Goal: Task Accomplishment & Management: Use online tool/utility

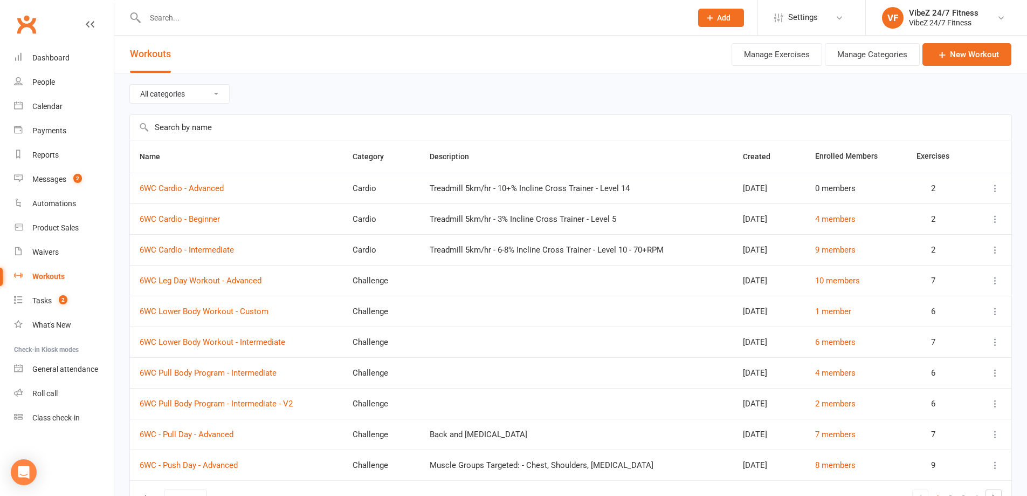
click at [230, 14] on input "text" at bounding box center [413, 17] width 543 height 15
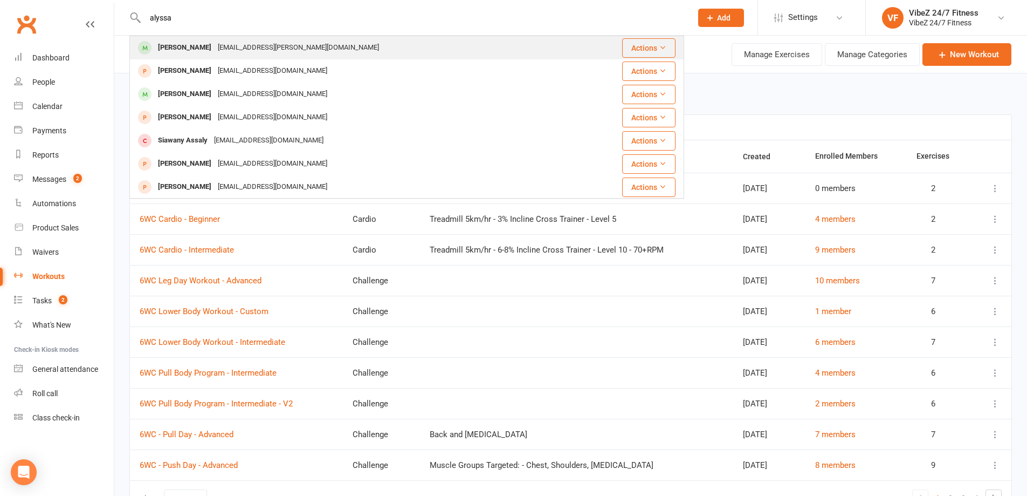
type input "alyssa"
click at [187, 47] on div "Alyssa O’Toole" at bounding box center [185, 48] width 60 height 16
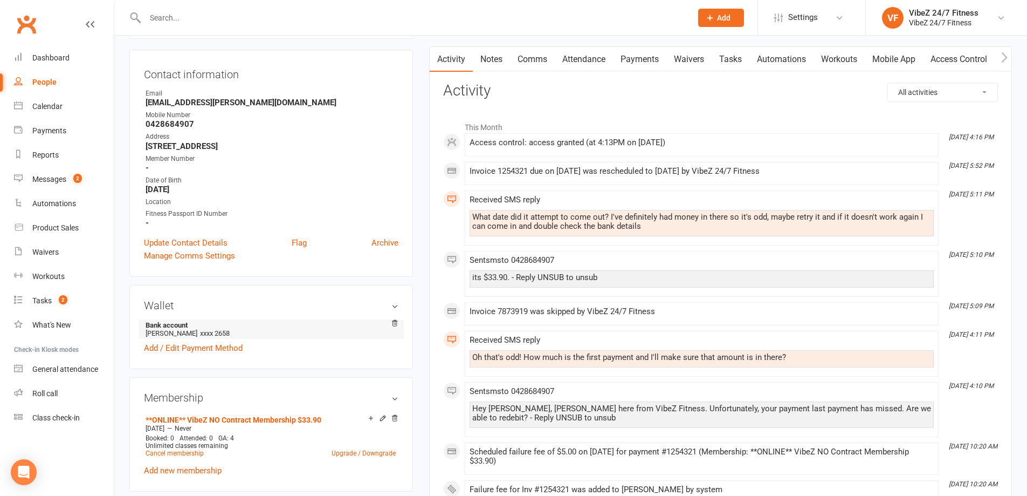
scroll to position [162, 0]
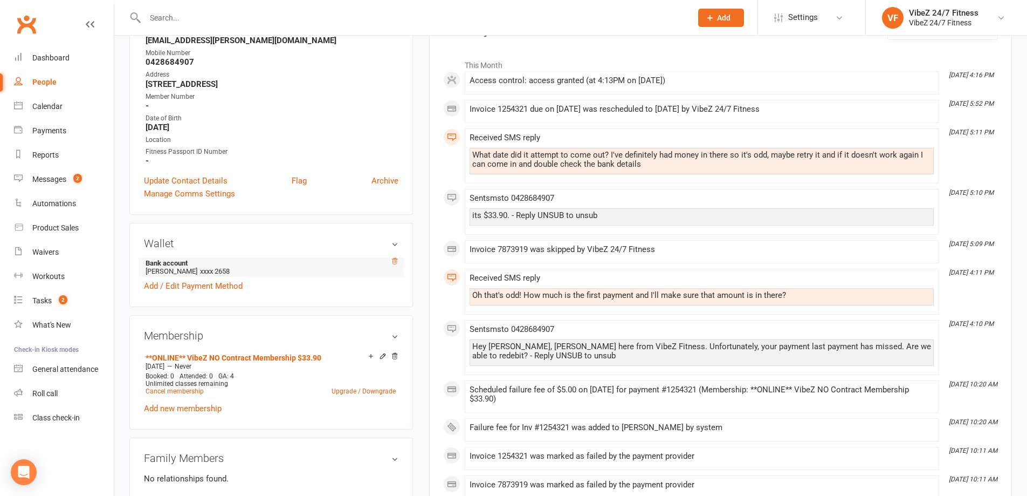
click at [397, 258] on icon at bounding box center [395, 261] width 8 height 8
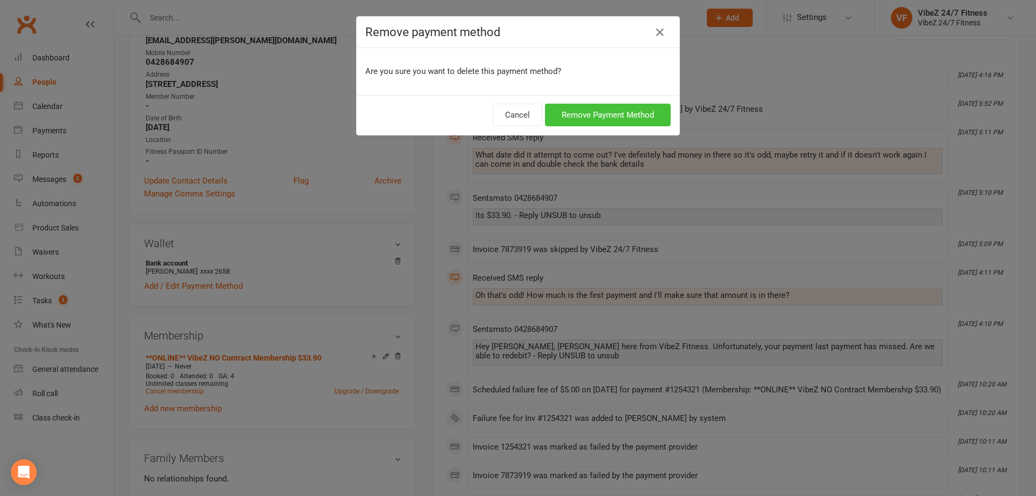
click at [627, 112] on button "Remove Payment Method" at bounding box center [608, 115] width 126 height 23
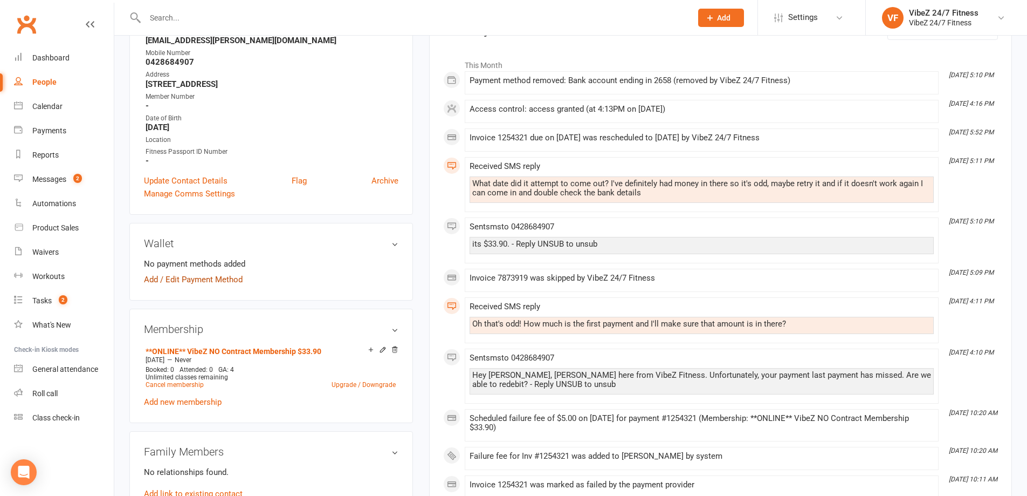
click at [203, 276] on link "Add / Edit Payment Method" at bounding box center [193, 279] width 99 height 13
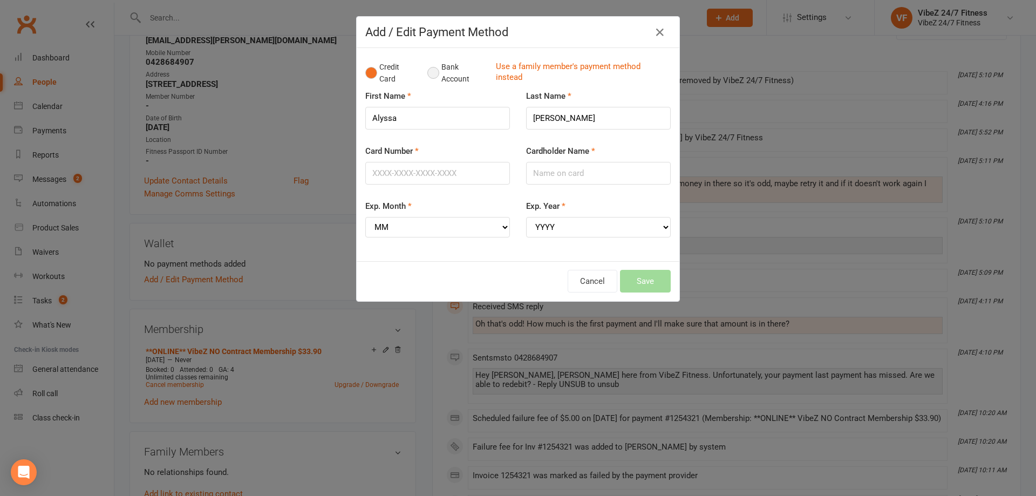
click at [457, 74] on button "Bank Account" at bounding box center [457, 73] width 60 height 33
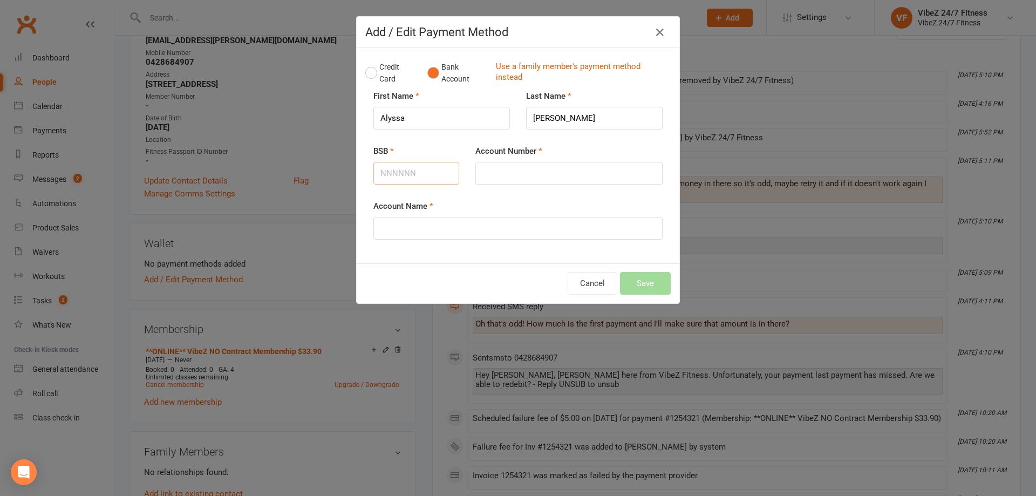
click at [413, 180] on input "BSB" at bounding box center [416, 173] width 86 height 23
click at [403, 172] on input "BSB" at bounding box center [416, 173] width 86 height 23
type input "062832"
click at [540, 164] on input "Account Number" at bounding box center [568, 173] width 187 height 23
type input "10237666"
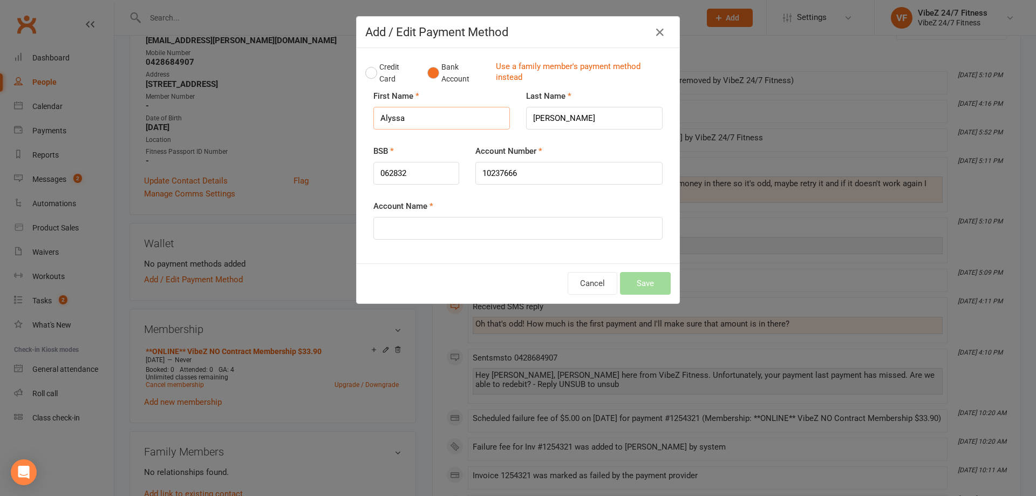
click at [395, 115] on input "Alyssa" at bounding box center [441, 118] width 136 height 23
click at [403, 234] on input "Account Name" at bounding box center [517, 228] width 289 height 23
paste input "Alyssa"
click at [552, 120] on input "O’Toole" at bounding box center [594, 118] width 136 height 23
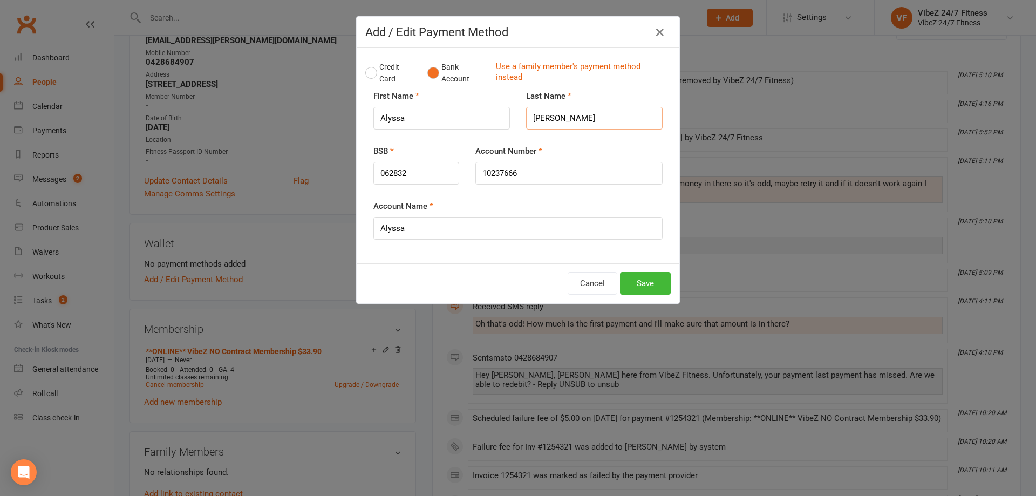
click at [552, 120] on input "O’Toole" at bounding box center [594, 118] width 136 height 23
click at [450, 229] on input "Alyssa" at bounding box center [517, 228] width 289 height 23
drag, startPoint x: 539, startPoint y: 115, endPoint x: 554, endPoint y: 114, distance: 15.7
click at [540, 114] on input "O’Toole" at bounding box center [594, 118] width 136 height 23
drag, startPoint x: 570, startPoint y: 120, endPoint x: 528, endPoint y: 114, distance: 42.4
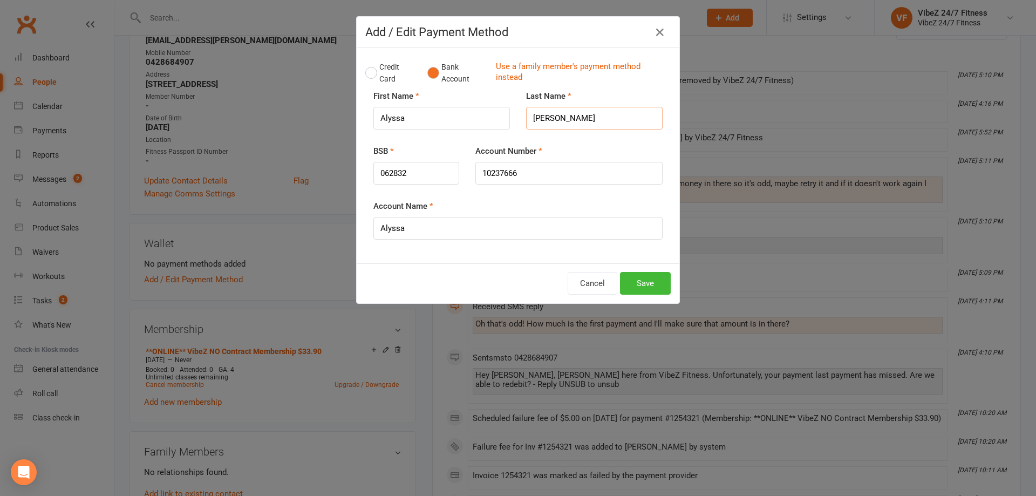
click at [528, 114] on input "O’Toole" at bounding box center [594, 118] width 136 height 23
click at [454, 218] on input "Alyssa" at bounding box center [517, 228] width 289 height 23
paste input "O’Toole"
click at [420, 224] on input "Alyssa S O’Toole" at bounding box center [517, 228] width 289 height 23
type input "Alyssa S OToole"
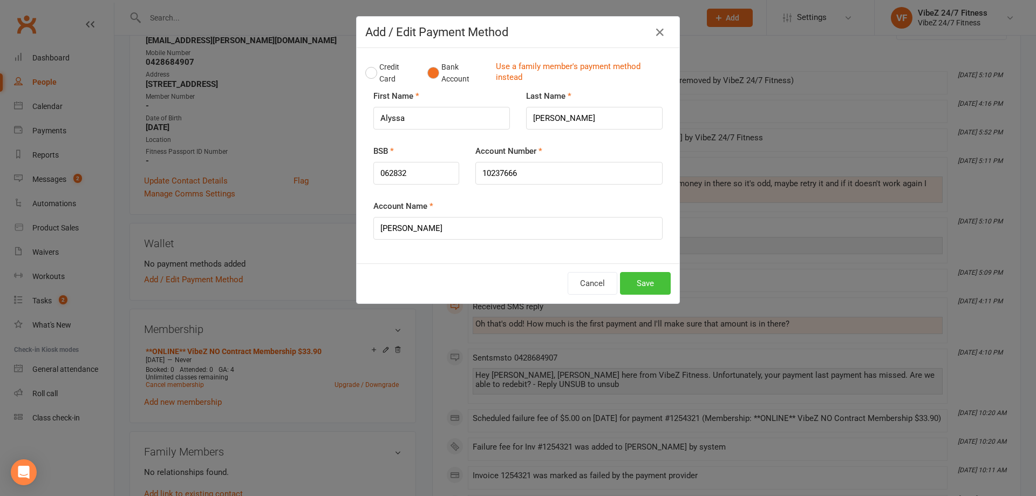
click at [633, 287] on button "Save" at bounding box center [645, 283] width 51 height 23
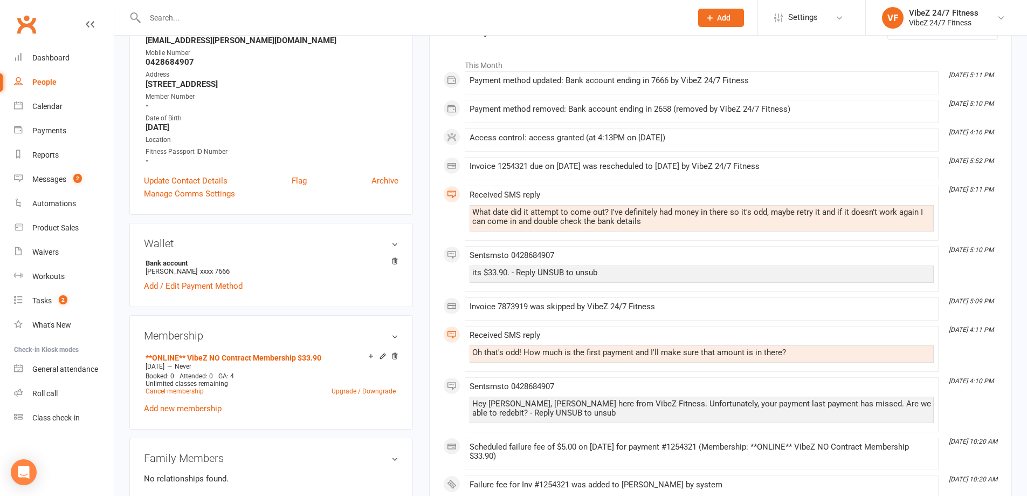
scroll to position [0, 0]
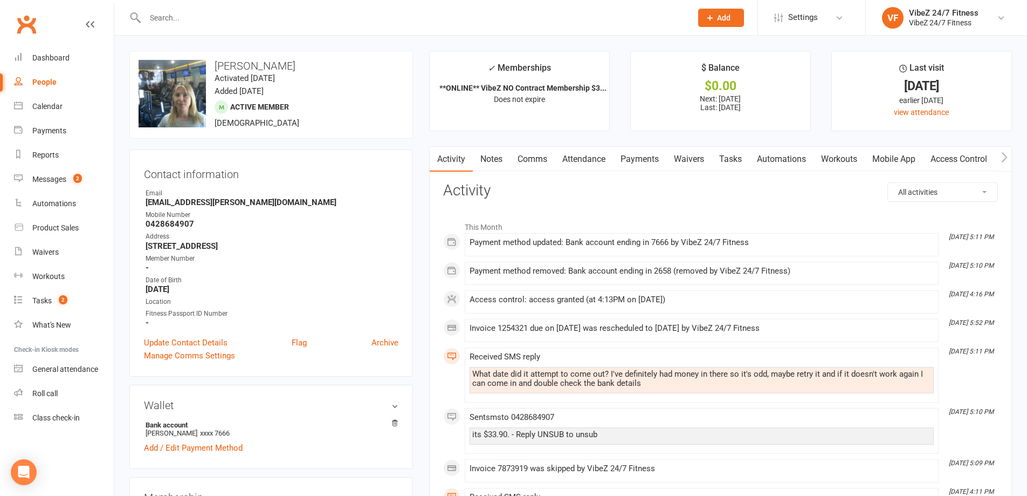
click at [642, 163] on link "Payments" at bounding box center [639, 159] width 53 height 25
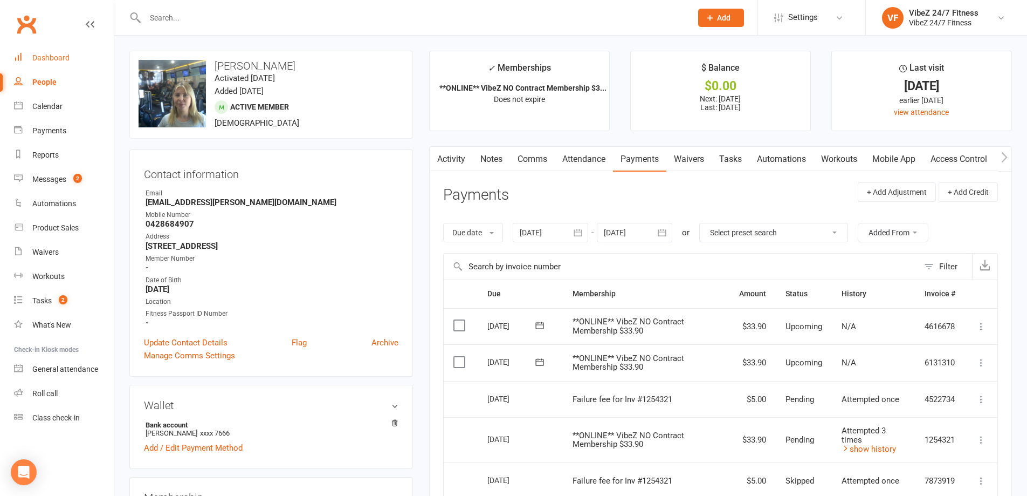
click at [49, 53] on div "Dashboard" at bounding box center [50, 57] width 37 height 9
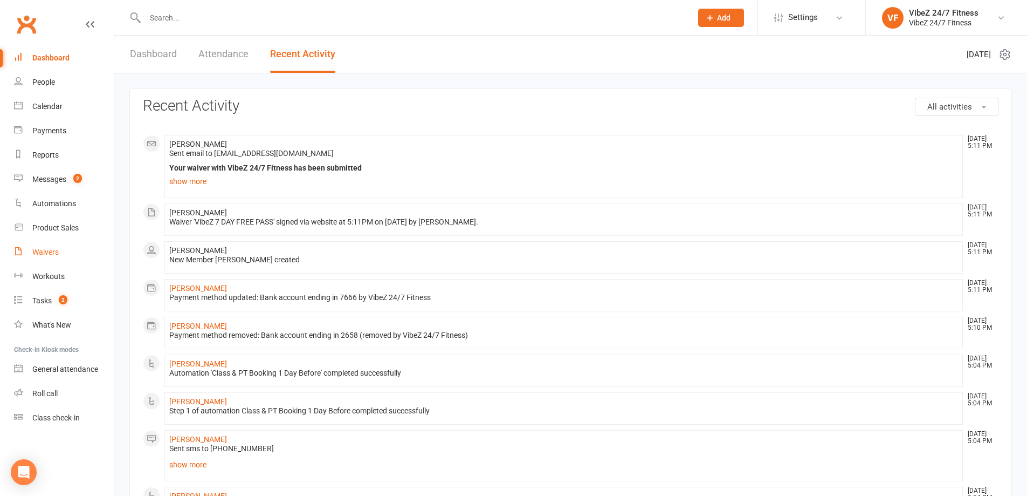
click at [63, 248] on link "Waivers" at bounding box center [64, 252] width 100 height 24
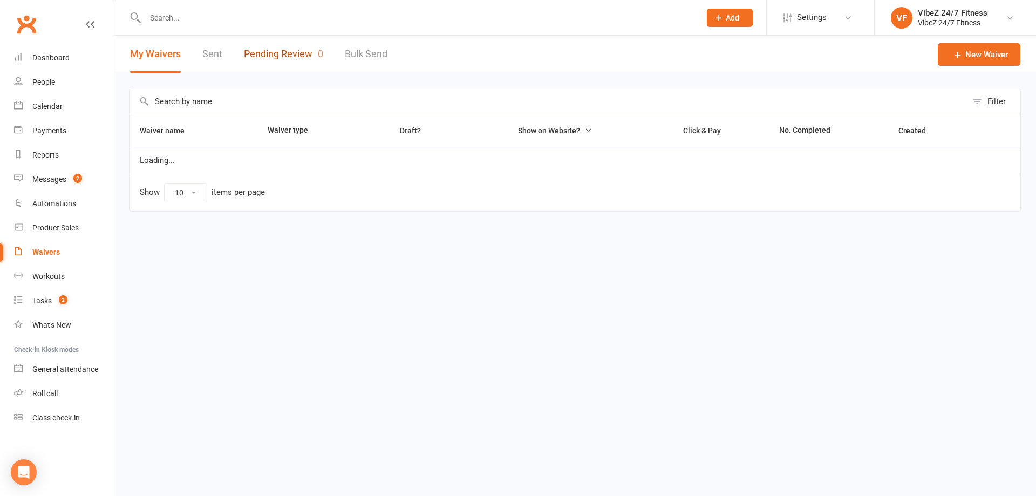
click at [282, 51] on link "Pending Review 0" at bounding box center [283, 54] width 79 height 37
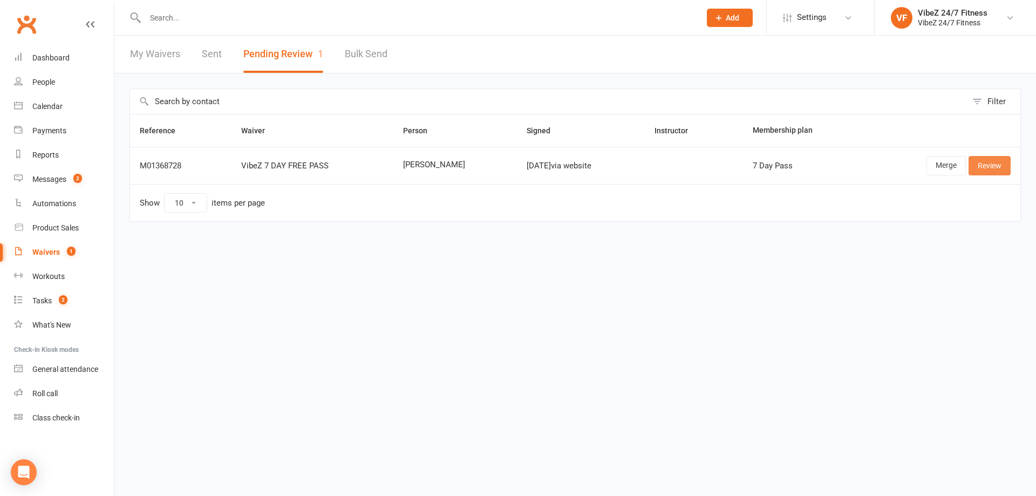
click at [999, 167] on link "Review" at bounding box center [989, 165] width 42 height 19
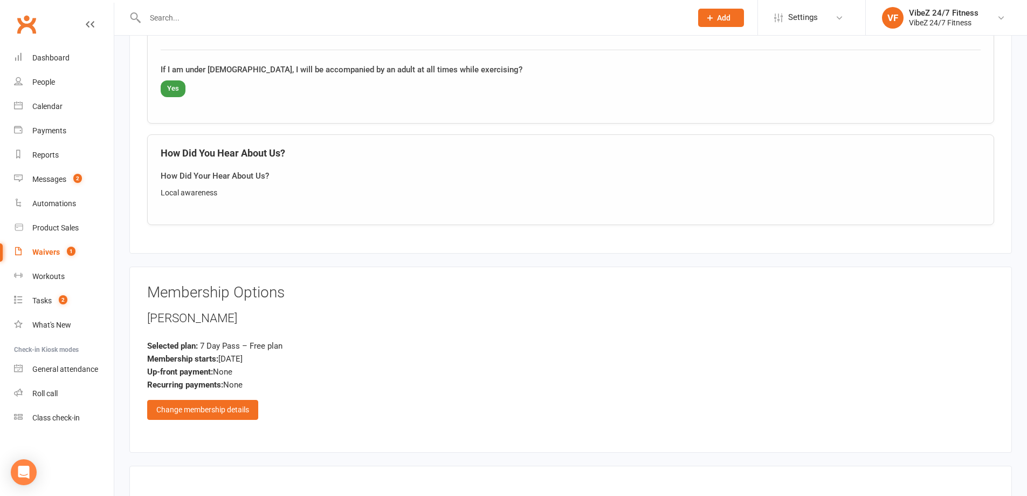
scroll to position [1293, 0]
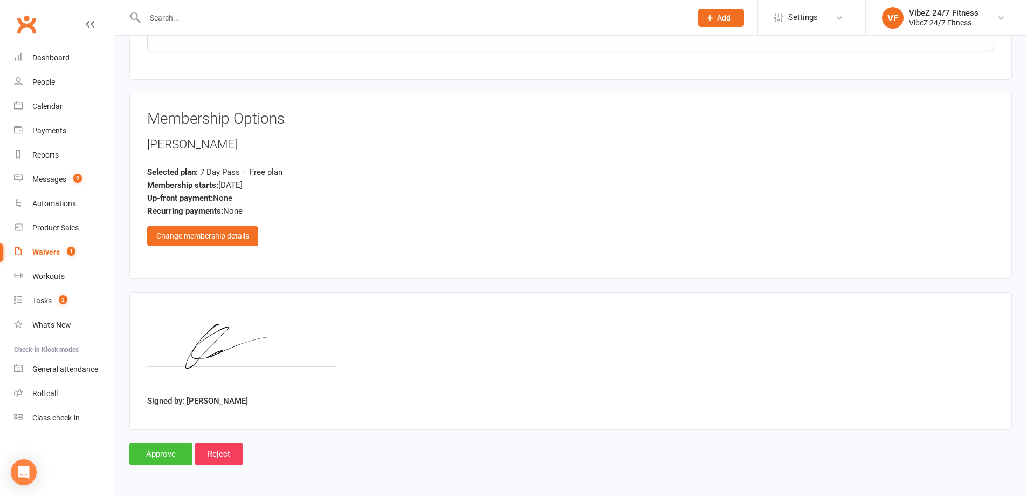
click at [175, 458] on input "Approve" at bounding box center [160, 453] width 63 height 23
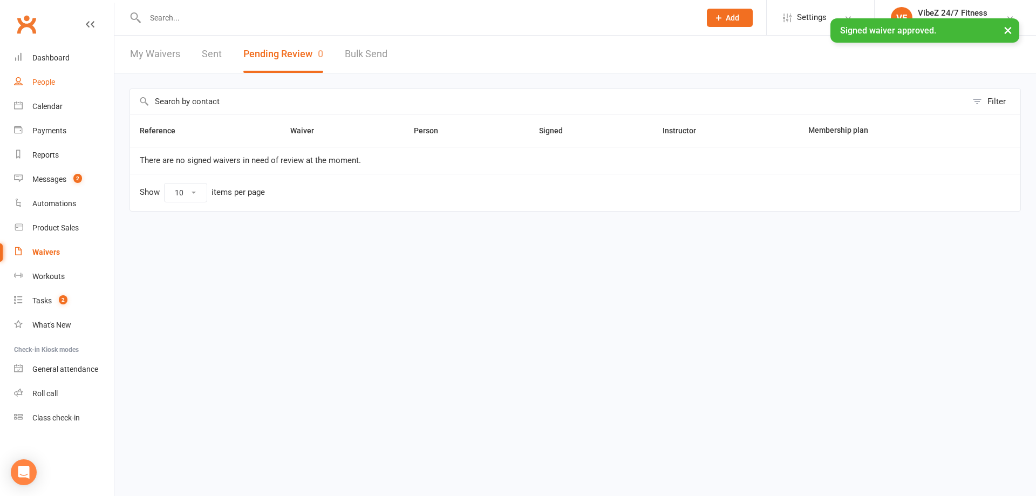
click at [37, 71] on link "People" at bounding box center [64, 82] width 100 height 24
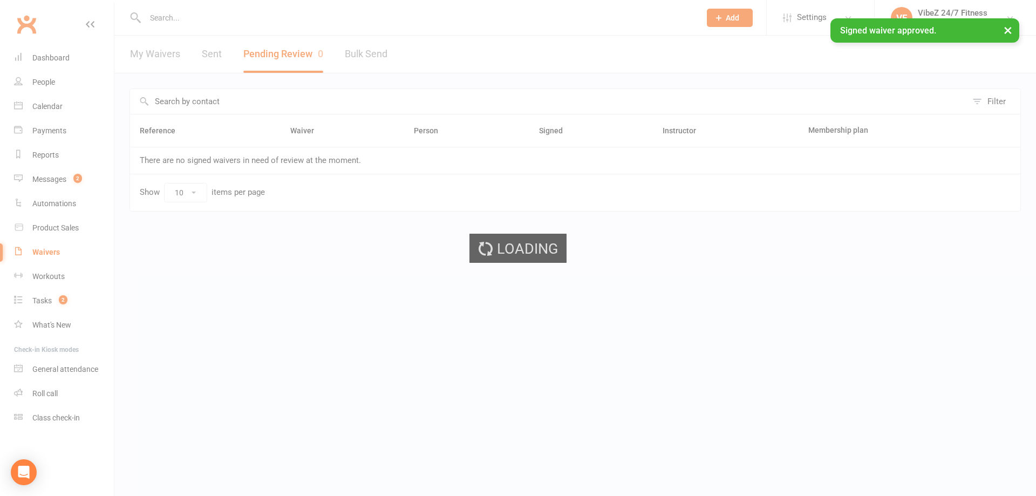
click at [45, 56] on div "Loading" at bounding box center [518, 248] width 1036 height 496
select select "100"
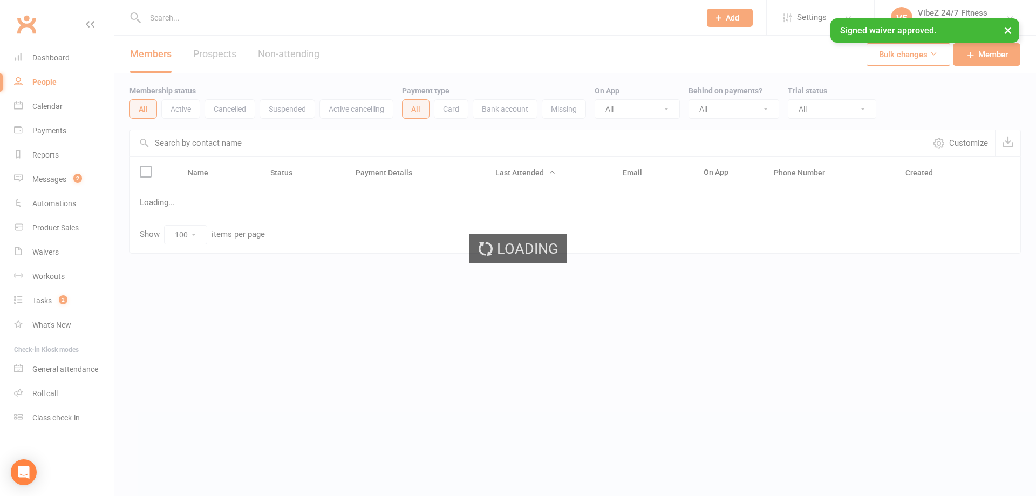
click at [45, 56] on div "Loading" at bounding box center [518, 248] width 1036 height 496
click at [45, 56] on div "Dashboard" at bounding box center [50, 57] width 37 height 9
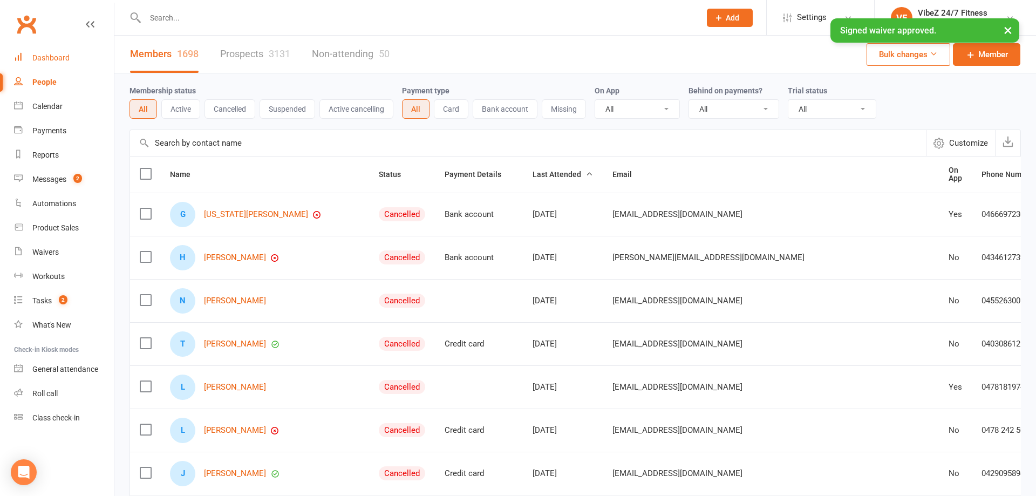
click at [59, 59] on div "Dashboard" at bounding box center [50, 57] width 37 height 9
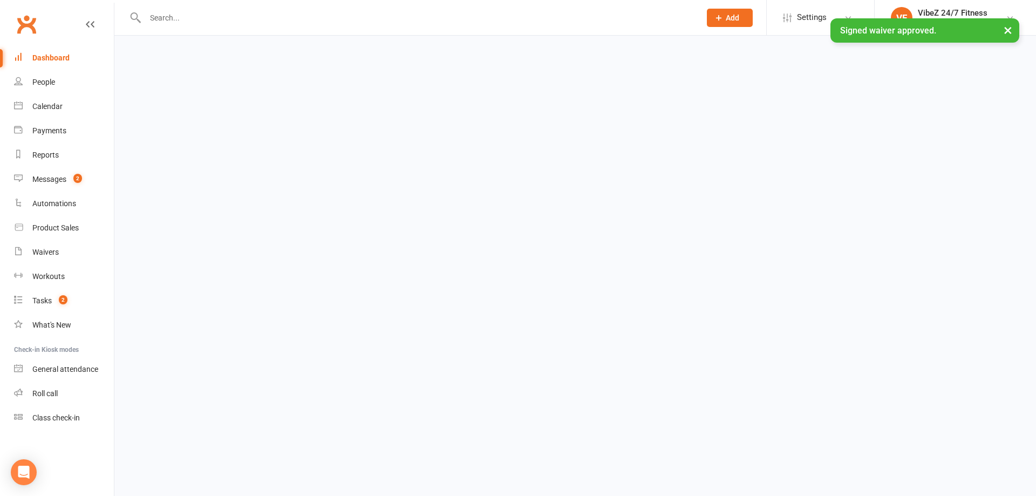
click at [59, 59] on div "Dashboard" at bounding box center [50, 57] width 37 height 9
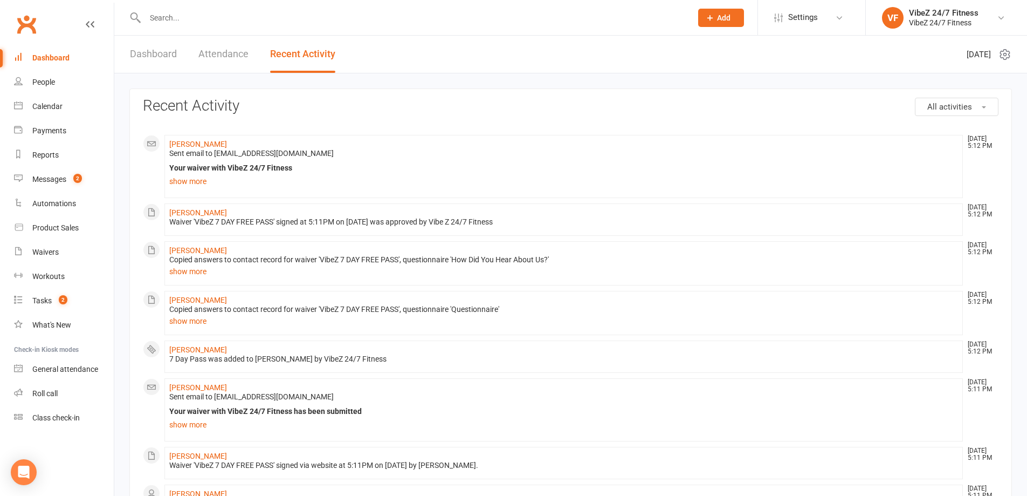
click at [156, 52] on link "Dashboard" at bounding box center [153, 54] width 47 height 37
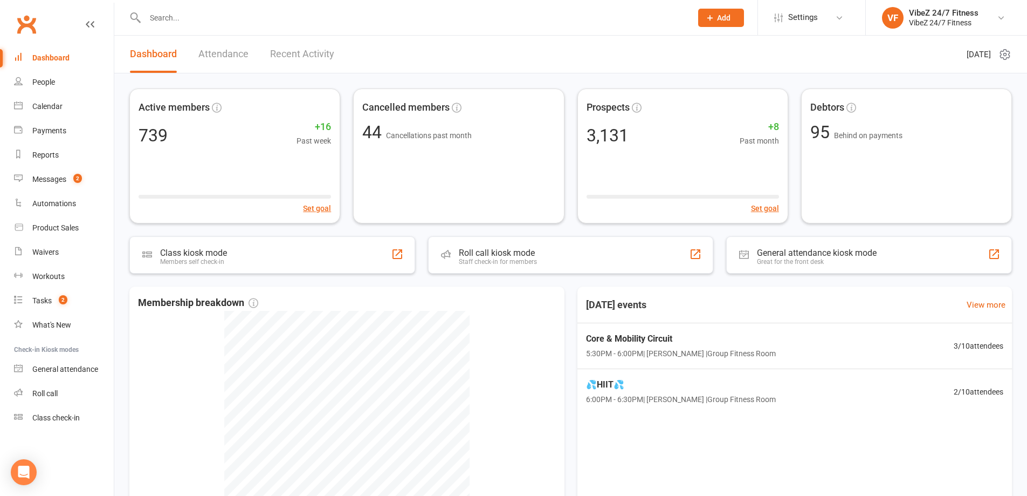
click at [317, 52] on link "Recent Activity" at bounding box center [302, 54] width 64 height 37
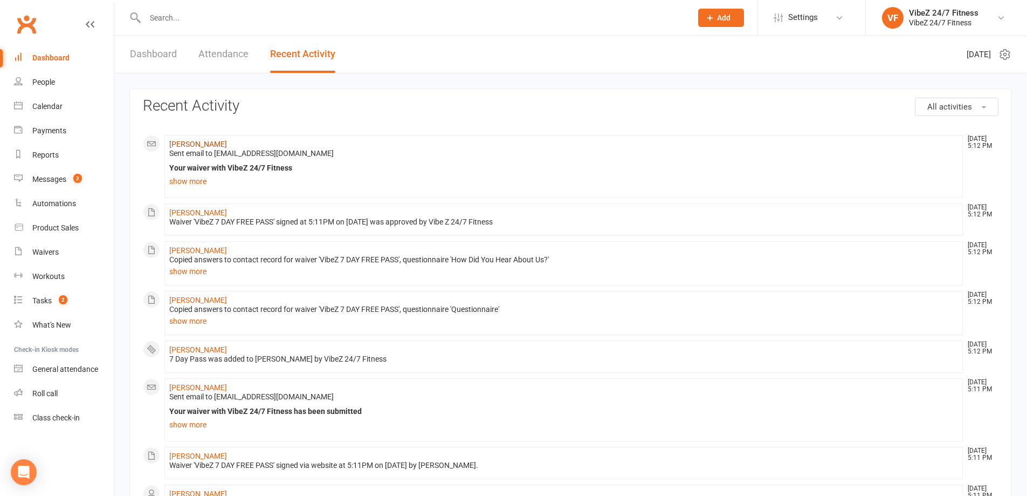
click at [192, 146] on link "[PERSON_NAME]" at bounding box center [198, 144] width 58 height 9
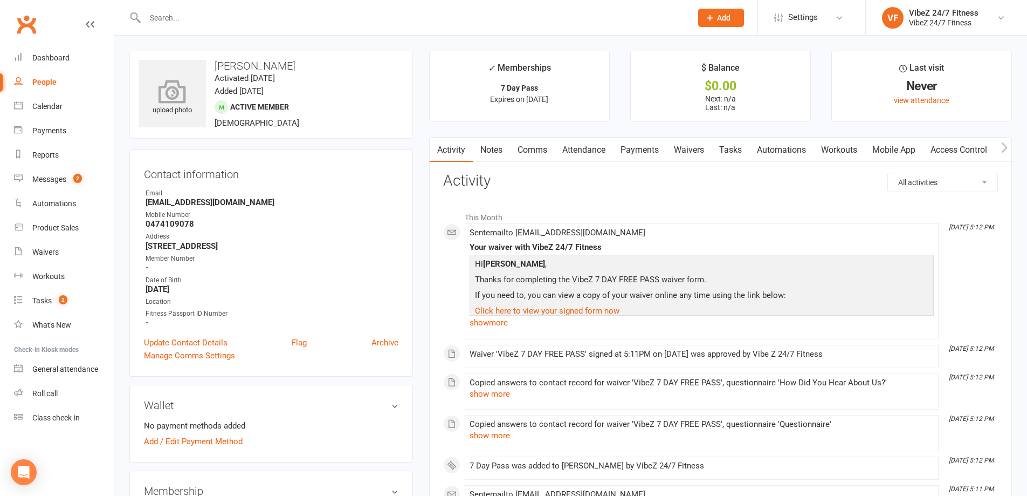
click at [172, 95] on icon at bounding box center [172, 91] width 74 height 24
click at [63, 57] on div "Dashboard" at bounding box center [50, 57] width 37 height 9
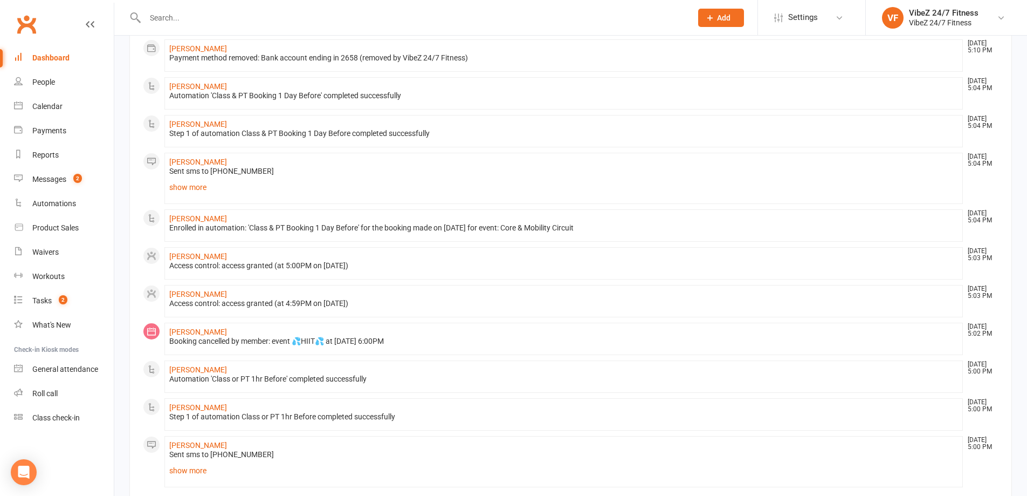
scroll to position [570, 0]
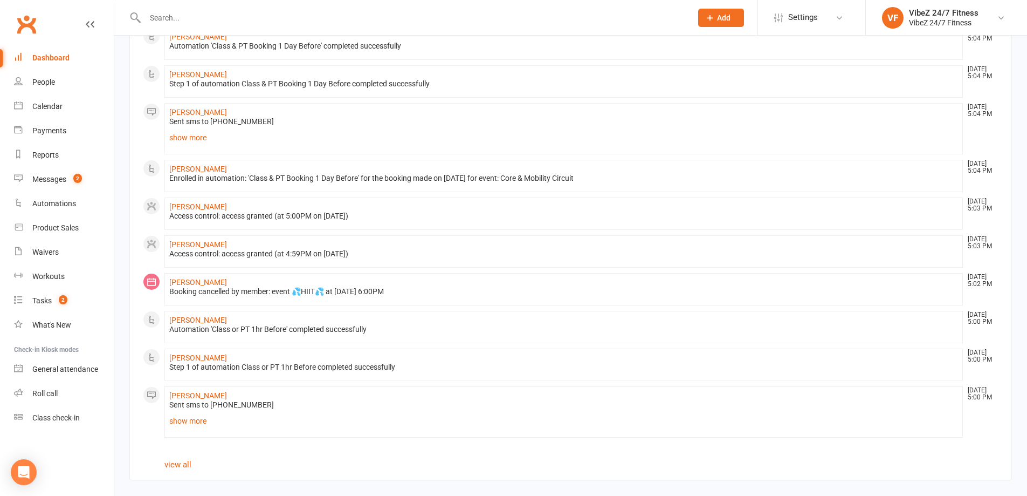
drag, startPoint x: 386, startPoint y: 290, endPoint x: 321, endPoint y: 293, distance: 64.8
click at [321, 293] on div "Booking cancelled by member: event 💦HIIT💦 at 13 Oct 2025 at 6:00PM" at bounding box center [563, 291] width 789 height 9
click at [451, 283] on li "Hayley Sweeney Oct 13, 5:02 PM Booking cancelled by member: event 💦HIIT💦 at 13 …" at bounding box center [563, 289] width 799 height 32
click at [184, 469] on link "view all" at bounding box center [177, 465] width 27 height 10
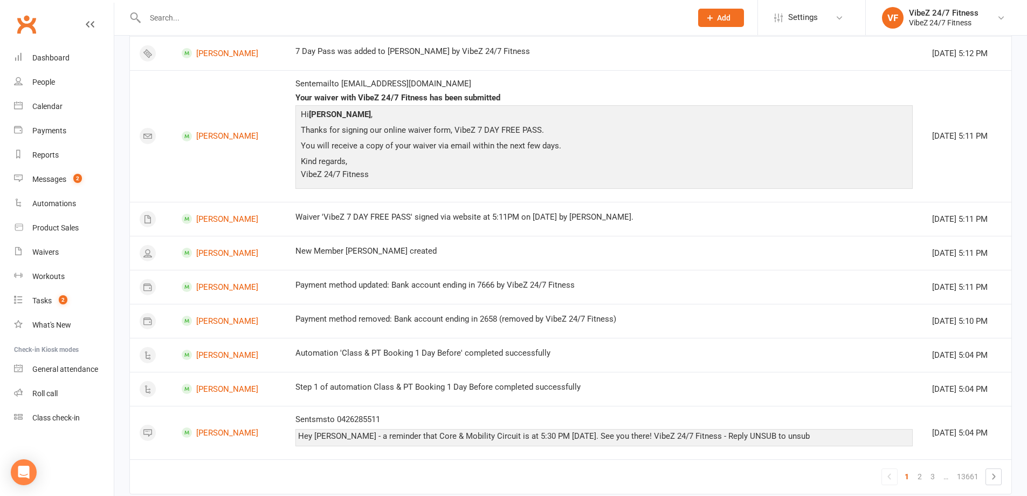
scroll to position [1138, 0]
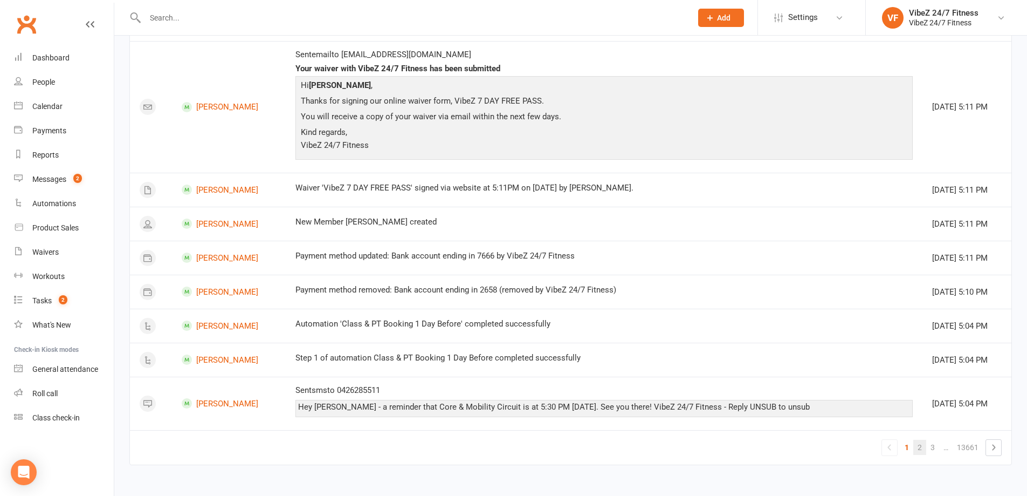
click at [917, 446] on link "2" at bounding box center [920, 447] width 13 height 15
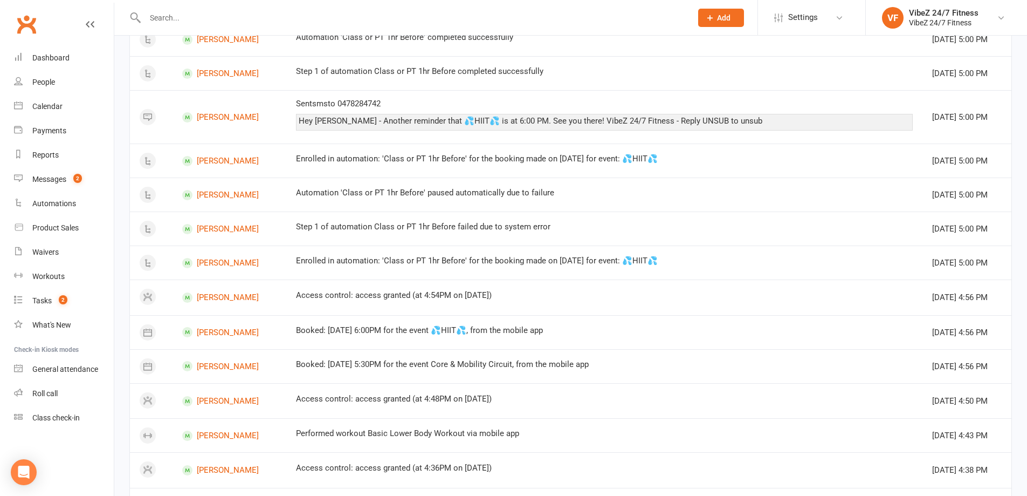
scroll to position [616, 0]
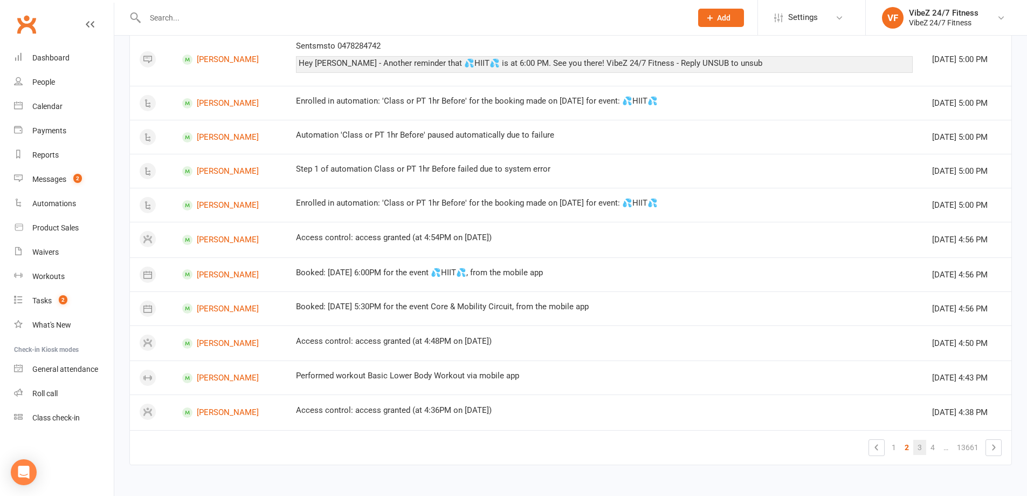
click at [922, 448] on link "3" at bounding box center [920, 447] width 13 height 15
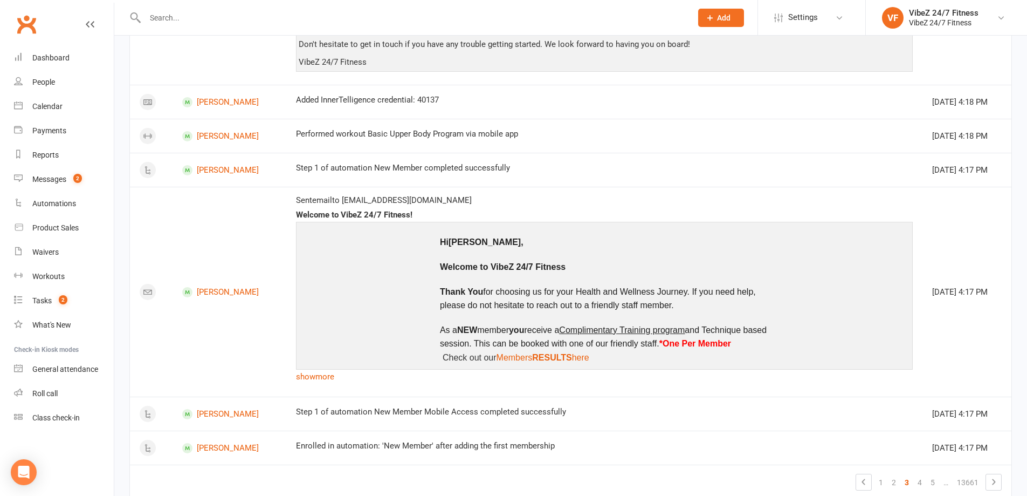
scroll to position [860, 0]
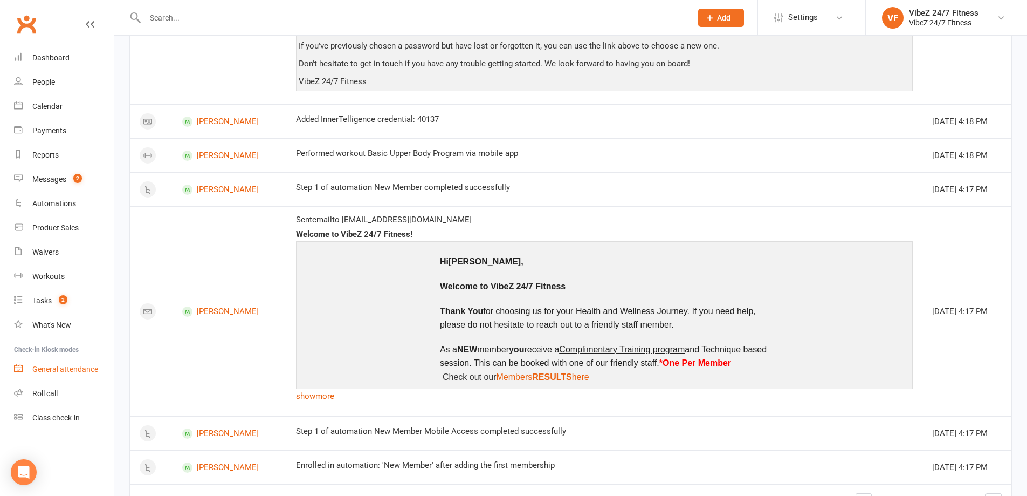
click at [61, 369] on div "General attendance" at bounding box center [65, 369] width 66 height 9
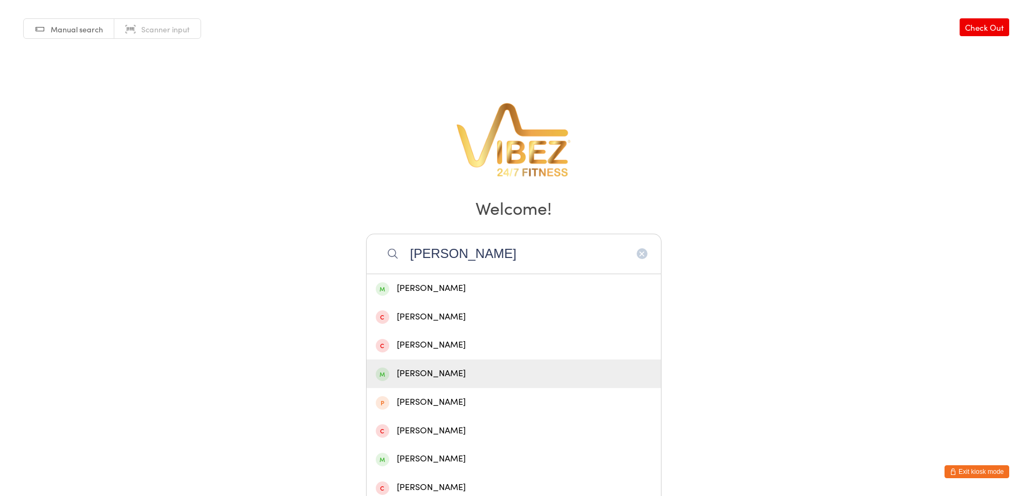
type input "[PERSON_NAME]"
click at [436, 369] on div "[PERSON_NAME]" at bounding box center [514, 373] width 276 height 15
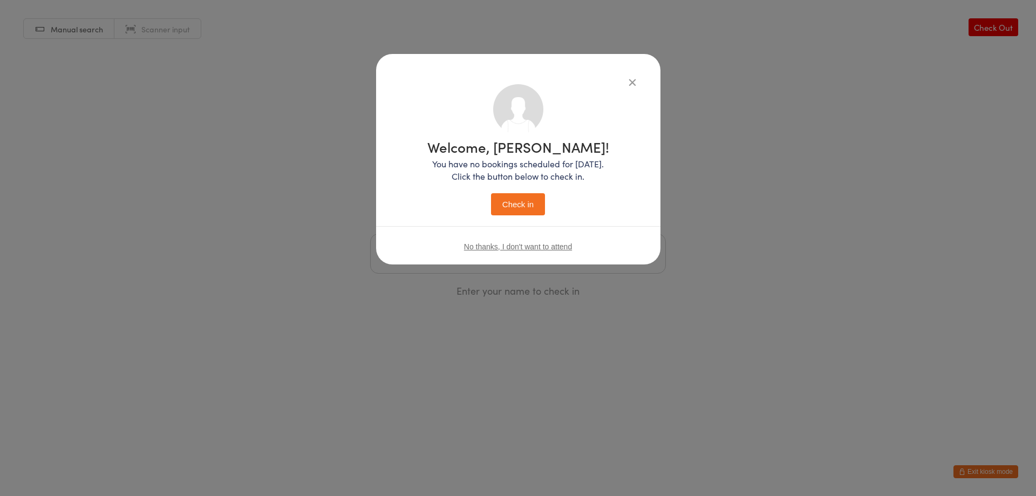
click at [510, 218] on div "Welcome, Tamika! You have no bookings scheduled for today. Click the button bel…" at bounding box center [517, 175] width 241 height 182
click at [512, 201] on button "Check in" at bounding box center [518, 204] width 54 height 22
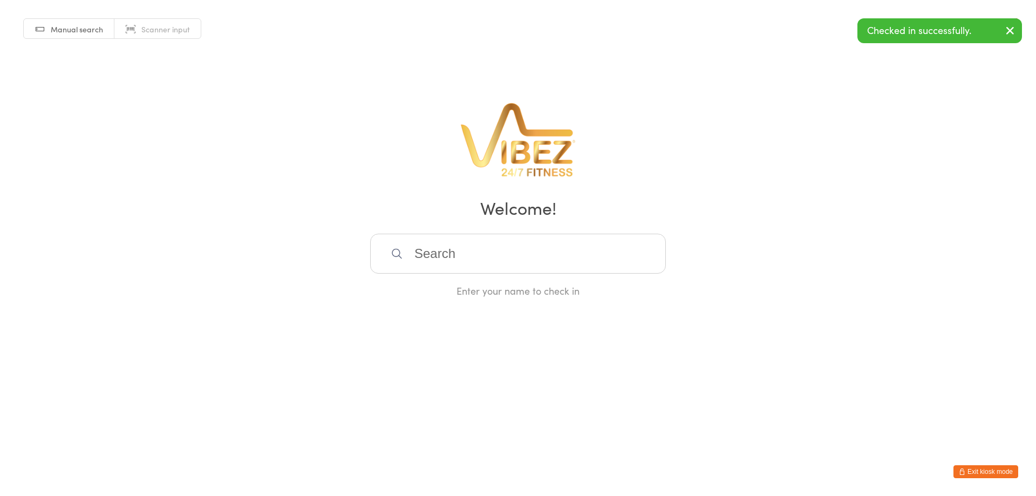
click at [433, 253] on input "search" at bounding box center [518, 254] width 296 height 40
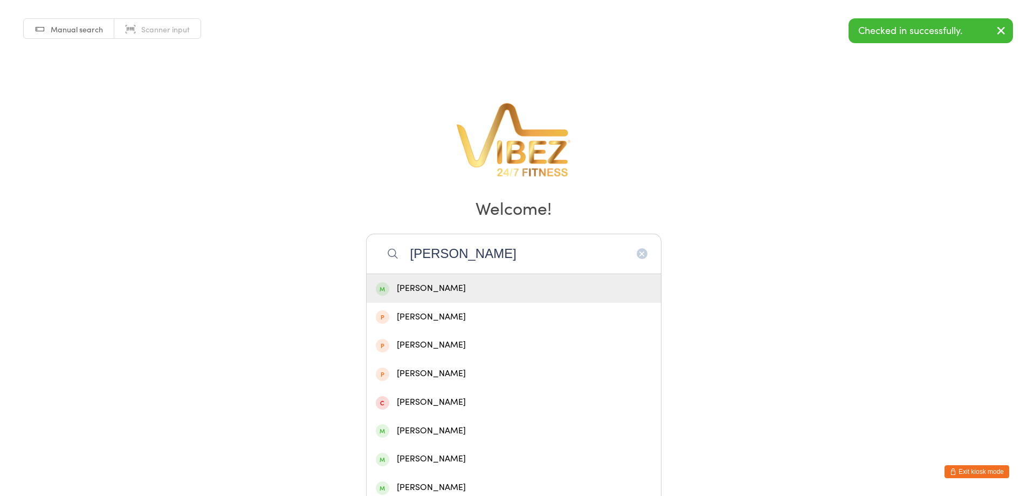
type input "heaton"
click at [438, 290] on div "[PERSON_NAME]" at bounding box center [514, 288] width 276 height 15
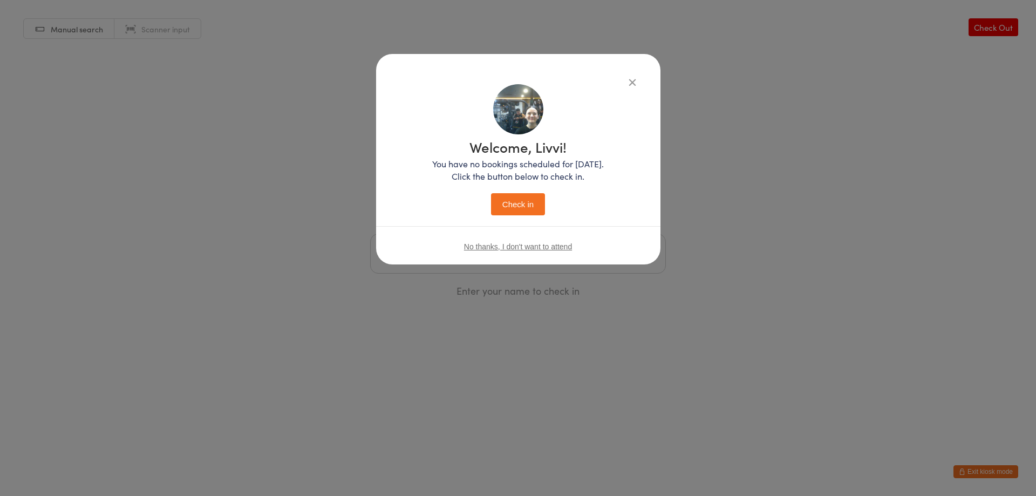
click at [509, 200] on button "Check in" at bounding box center [518, 204] width 54 height 22
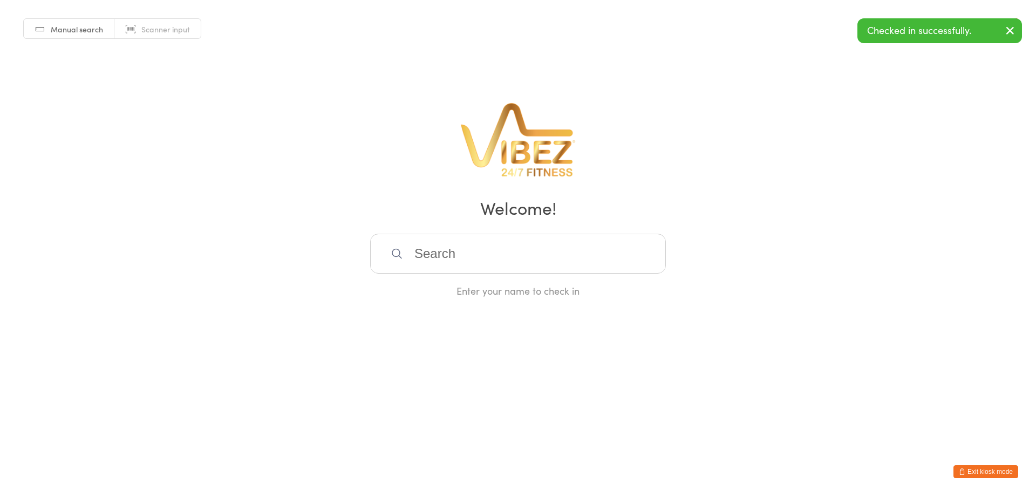
click at [430, 257] on input "search" at bounding box center [518, 254] width 296 height 40
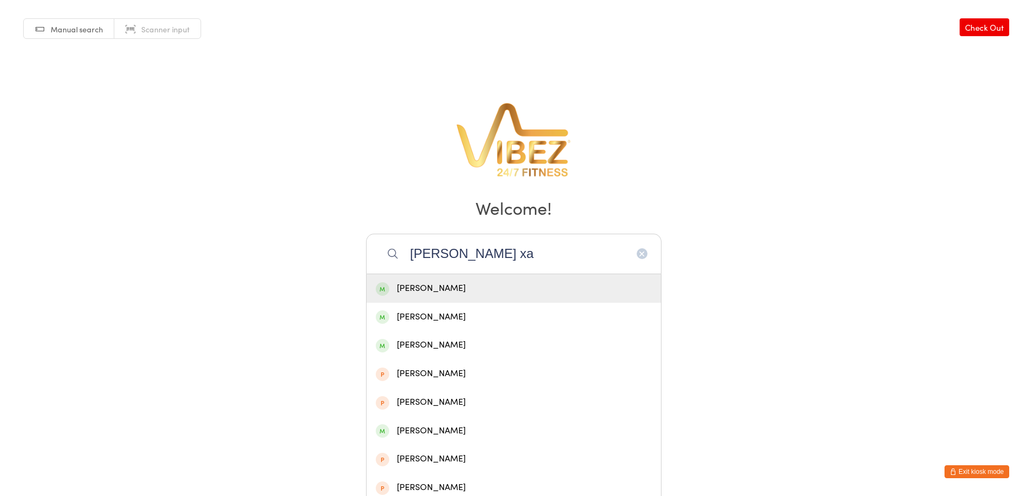
type input "morgan xa"
click at [441, 279] on div "[PERSON_NAME]" at bounding box center [514, 288] width 294 height 29
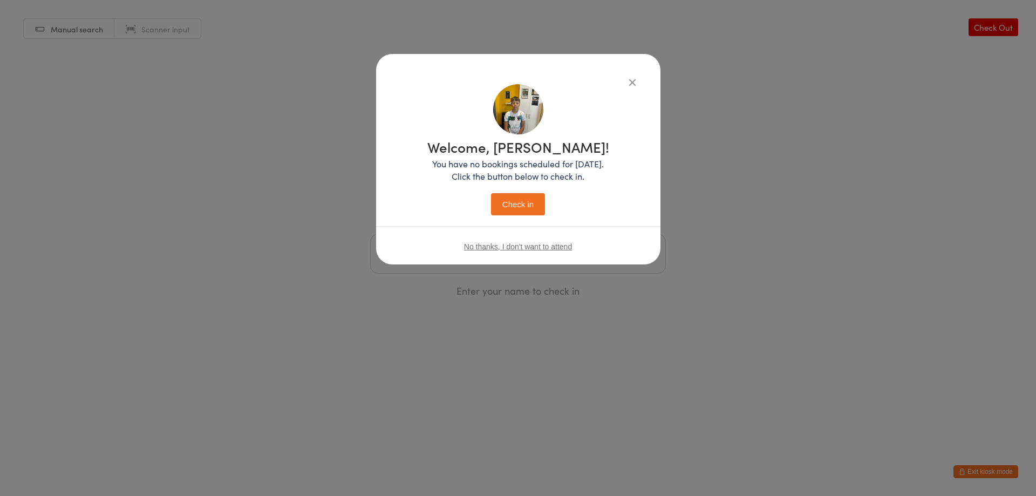
click at [524, 207] on button "Check in" at bounding box center [518, 204] width 54 height 22
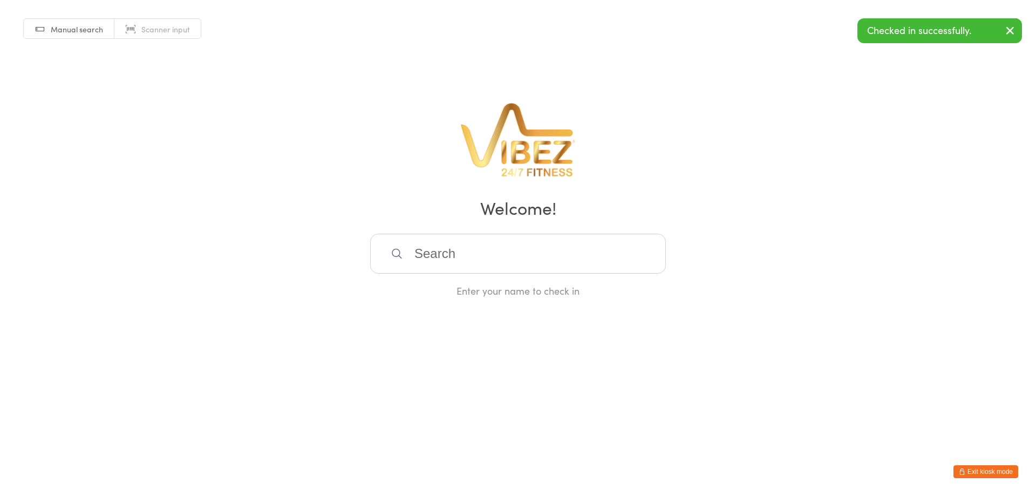
click at [464, 254] on input "search" at bounding box center [518, 254] width 296 height 40
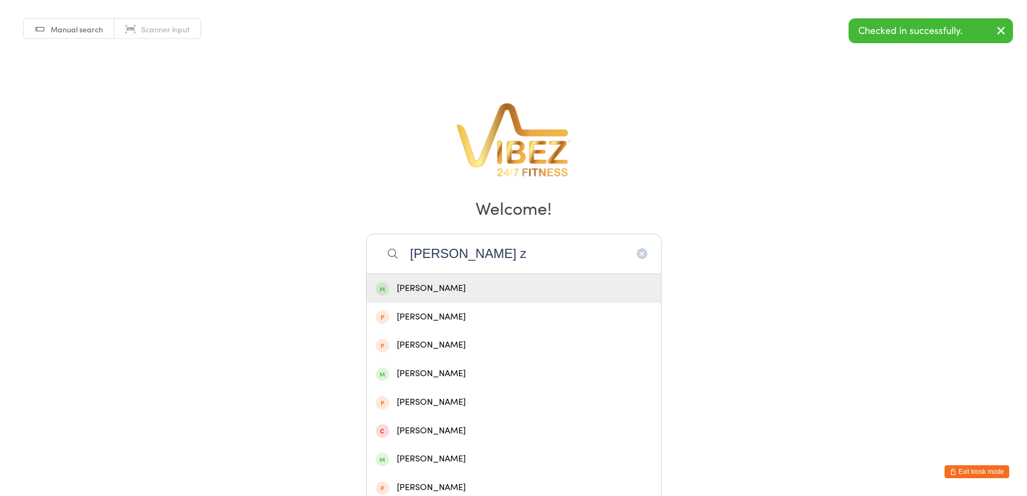
type input "thatcher z"
click at [454, 287] on div "[PERSON_NAME]" at bounding box center [514, 288] width 276 height 15
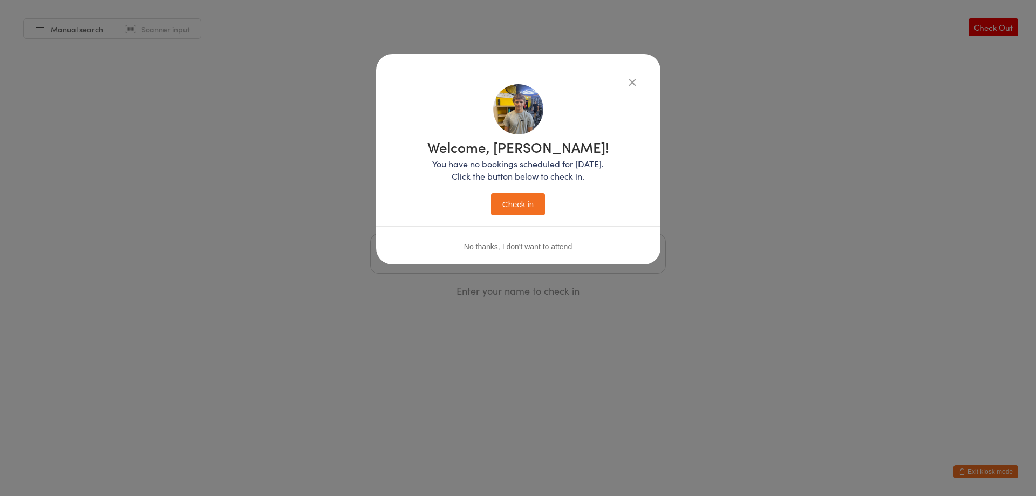
click at [520, 208] on button "Check in" at bounding box center [518, 204] width 54 height 22
click at [455, 256] on input "search" at bounding box center [518, 254] width 296 height 40
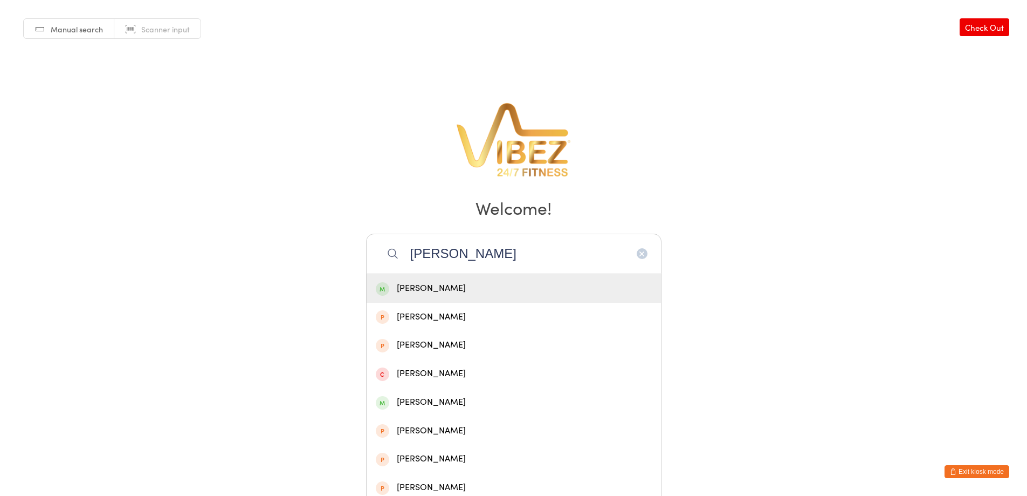
type input "kate wrig"
click at [402, 291] on div "Kate Wright" at bounding box center [514, 288] width 276 height 15
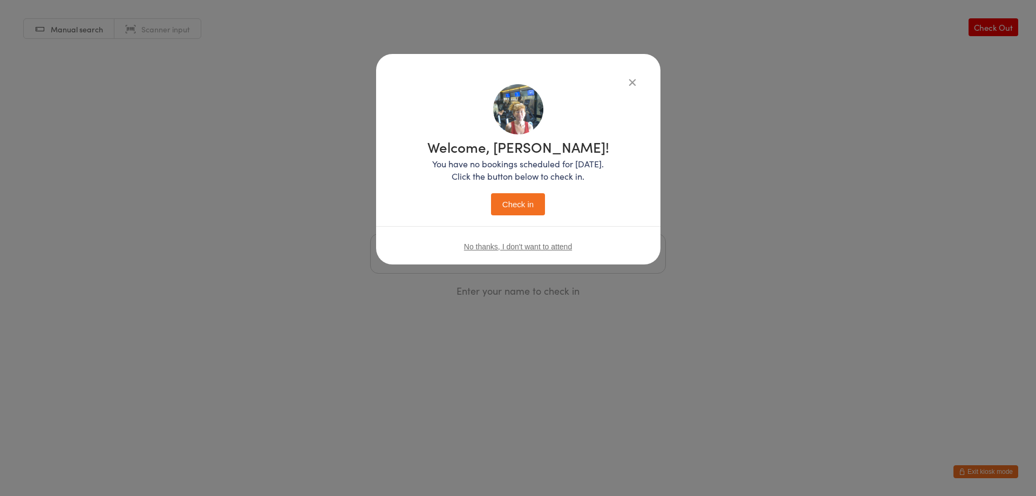
click at [517, 189] on div "Welcome, Kate! You have no bookings scheduled for today. Click the button below…" at bounding box center [518, 178] width 182 height 76
click at [517, 195] on button "Check in" at bounding box center [518, 204] width 54 height 22
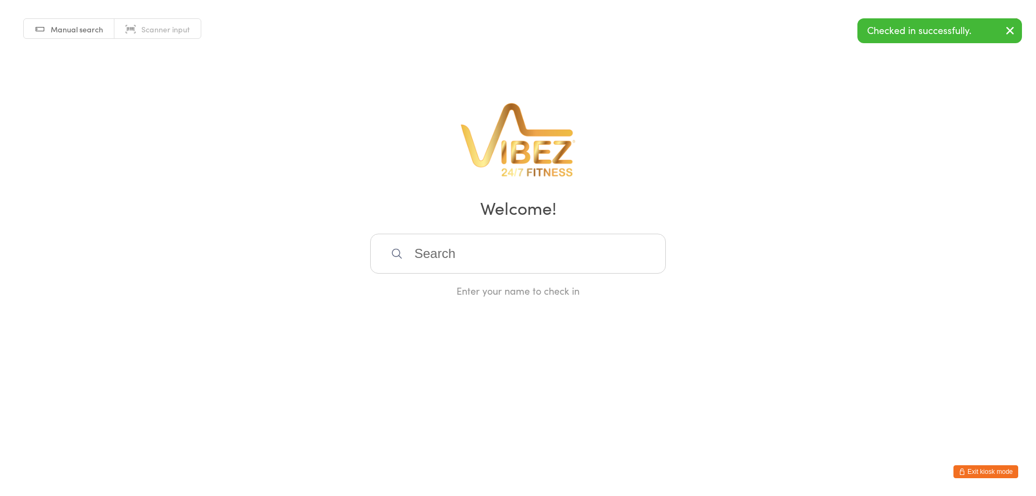
click at [477, 245] on input "search" at bounding box center [518, 254] width 296 height 40
type input "k"
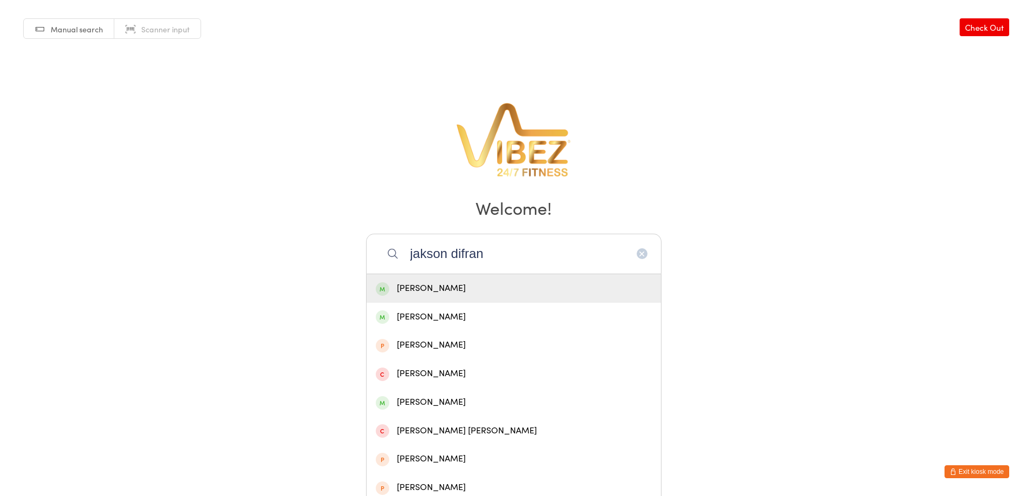
type input "jakson difran"
click at [466, 283] on div "Jakson Difranco" at bounding box center [514, 288] width 276 height 15
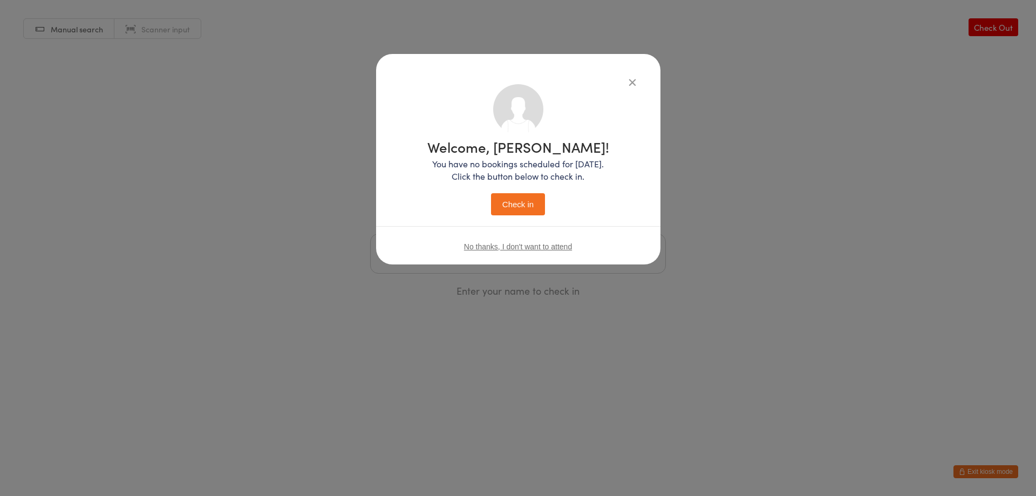
click at [512, 207] on button "Check in" at bounding box center [518, 204] width 54 height 22
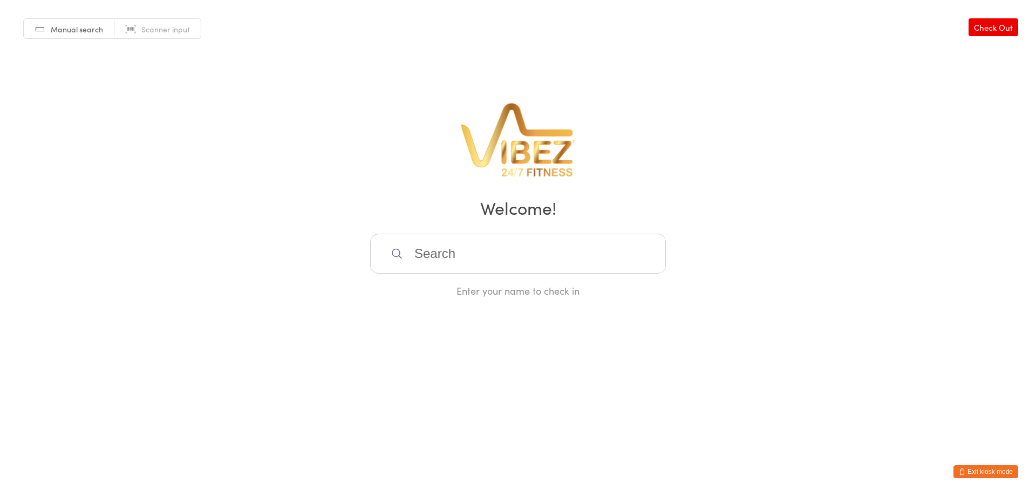
click at [984, 28] on link "Check Out" at bounding box center [993, 27] width 50 height 18
click at [976, 469] on button "Exit kiosk mode" at bounding box center [985, 471] width 65 height 13
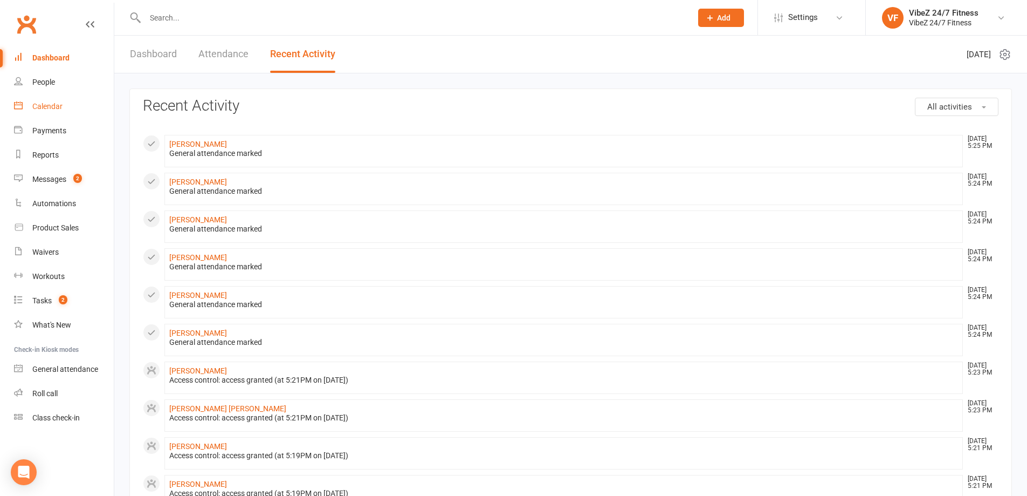
click at [42, 104] on div "Calendar" at bounding box center [47, 106] width 30 height 9
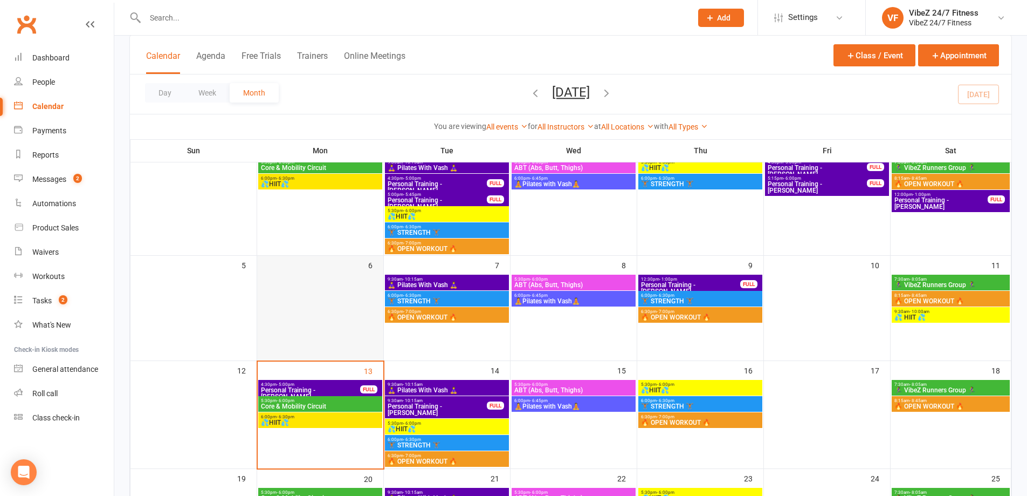
scroll to position [108, 0]
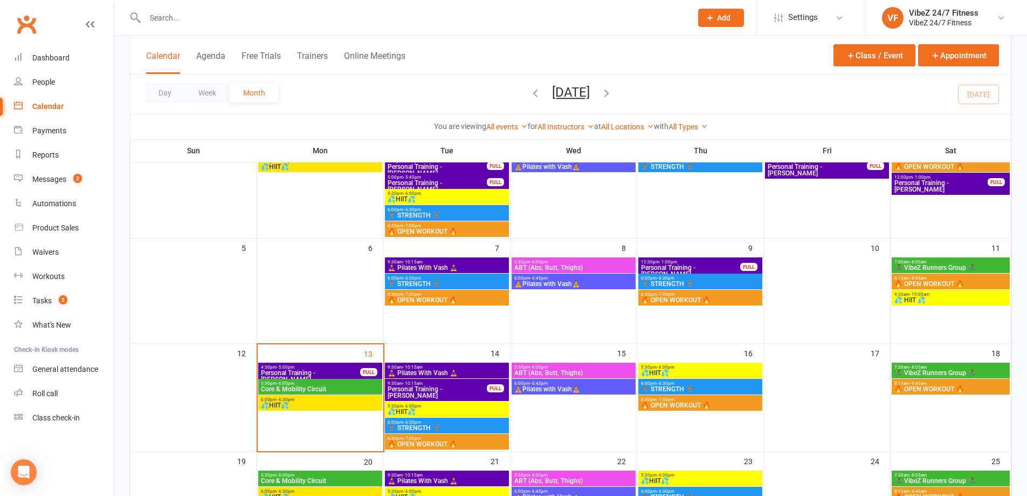
click at [326, 387] on span "Core & Mobility Circuit" at bounding box center [320, 389] width 120 height 6
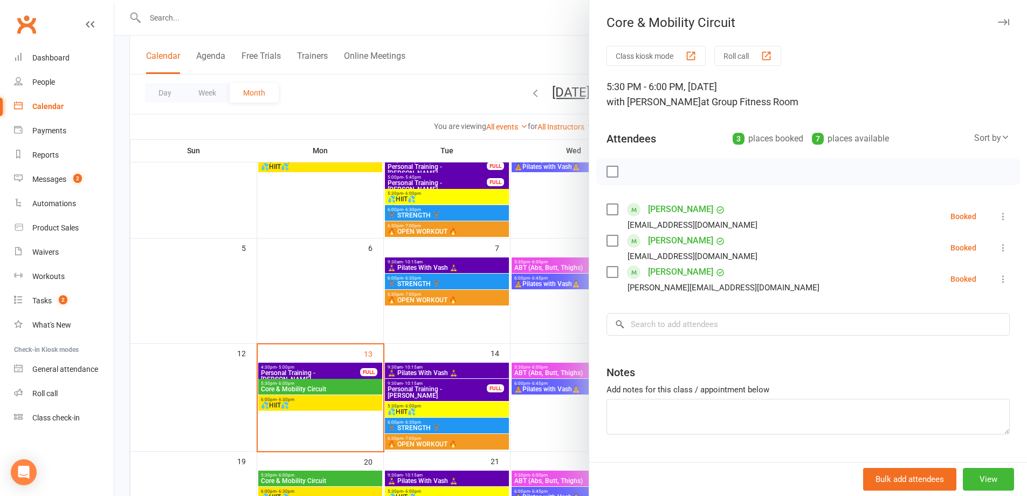
click at [489, 402] on div at bounding box center [570, 248] width 913 height 496
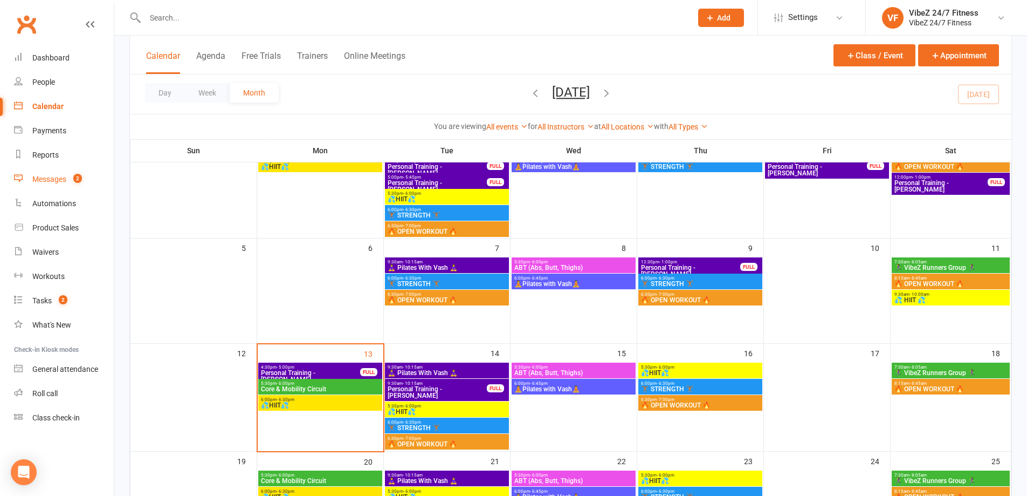
click at [38, 181] on div "Messages" at bounding box center [49, 179] width 34 height 9
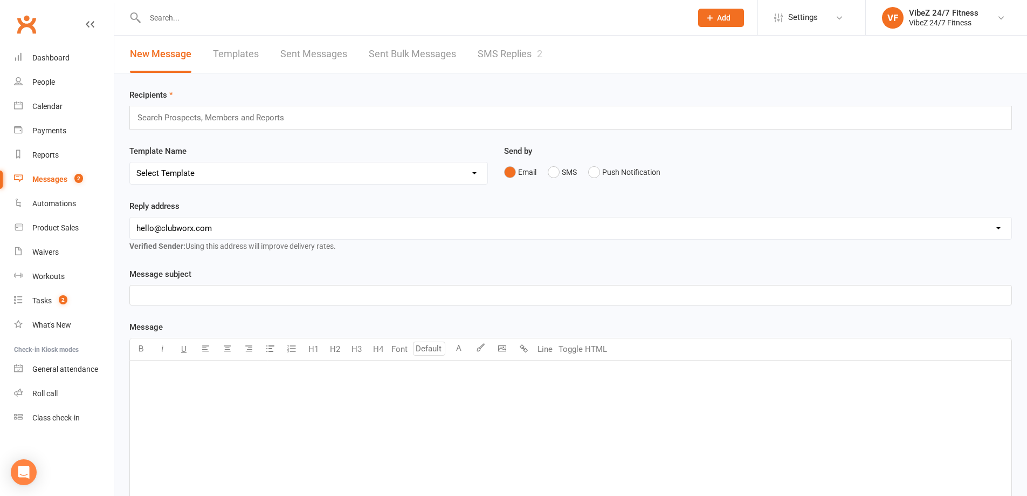
click at [458, 72] on div "New Message Templates Sent Messages Sent Bulk Messages SMS Replies 2" at bounding box center [336, 54] width 444 height 37
click at [482, 48] on link "SMS Replies 2" at bounding box center [510, 54] width 65 height 37
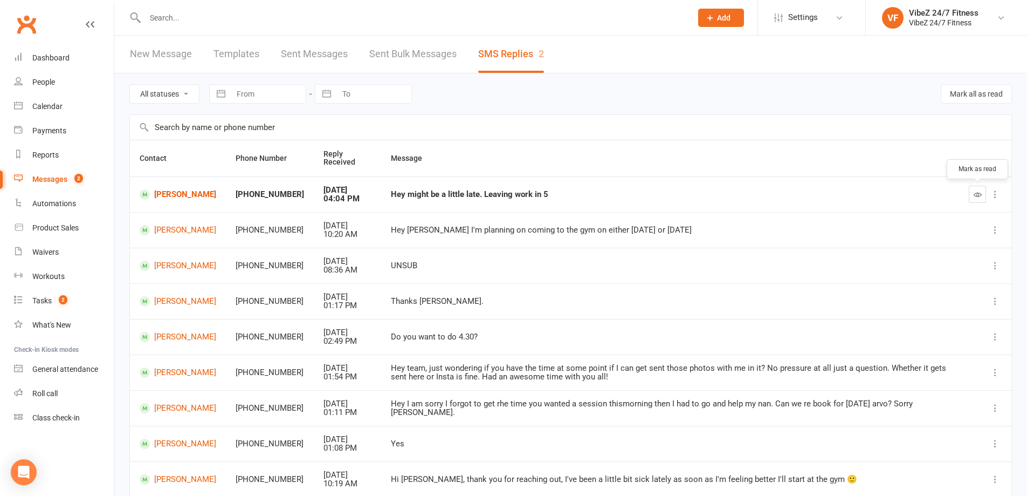
click at [974, 197] on icon "button" at bounding box center [978, 194] width 8 height 8
click at [68, 53] on div "Dashboard" at bounding box center [50, 57] width 37 height 9
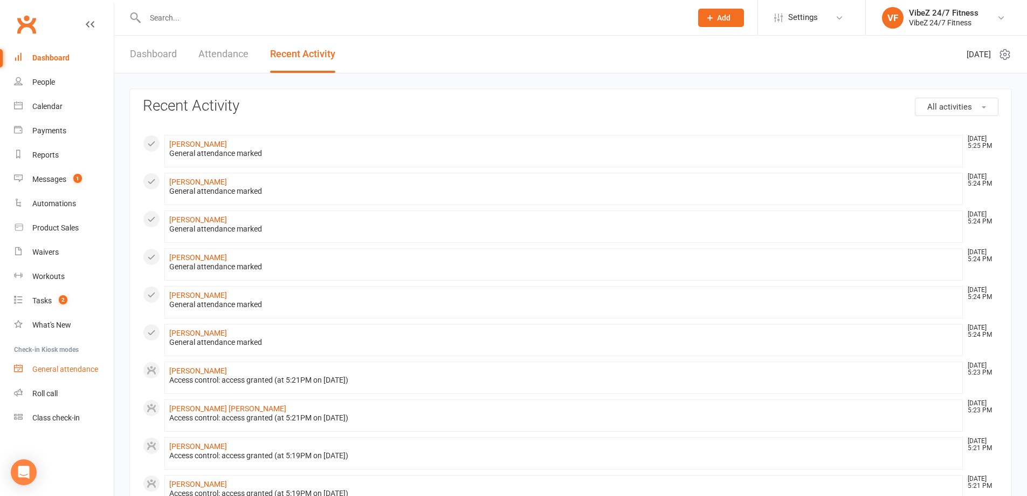
click at [93, 366] on div "General attendance" at bounding box center [65, 369] width 66 height 9
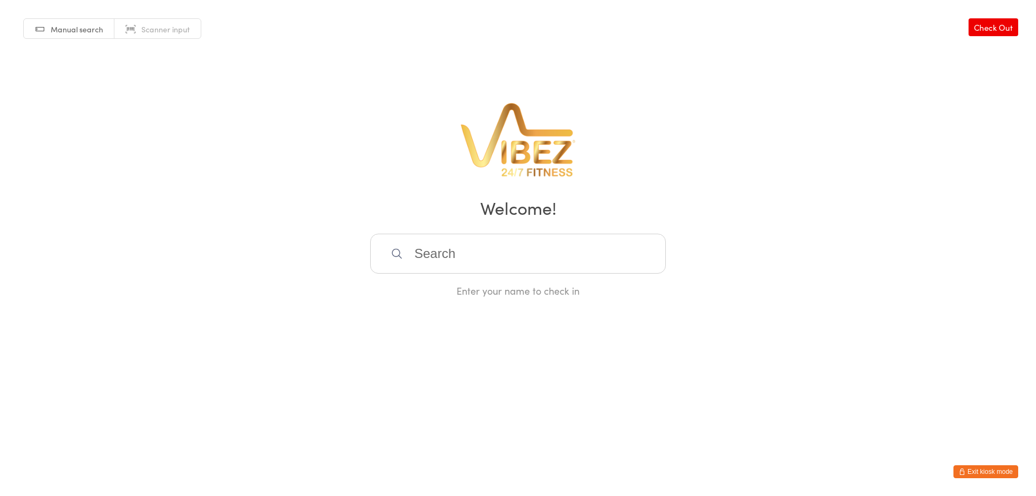
click at [963, 467] on button "Exit kiosk mode" at bounding box center [985, 471] width 65 height 13
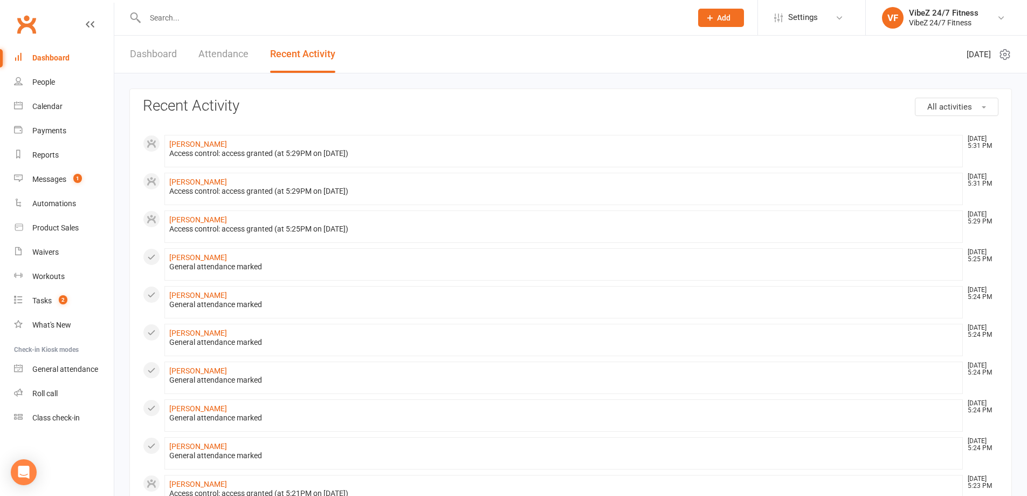
click at [177, 25] on div at bounding box center [406, 17] width 555 height 35
click at [179, 23] on input "text" at bounding box center [413, 17] width 543 height 15
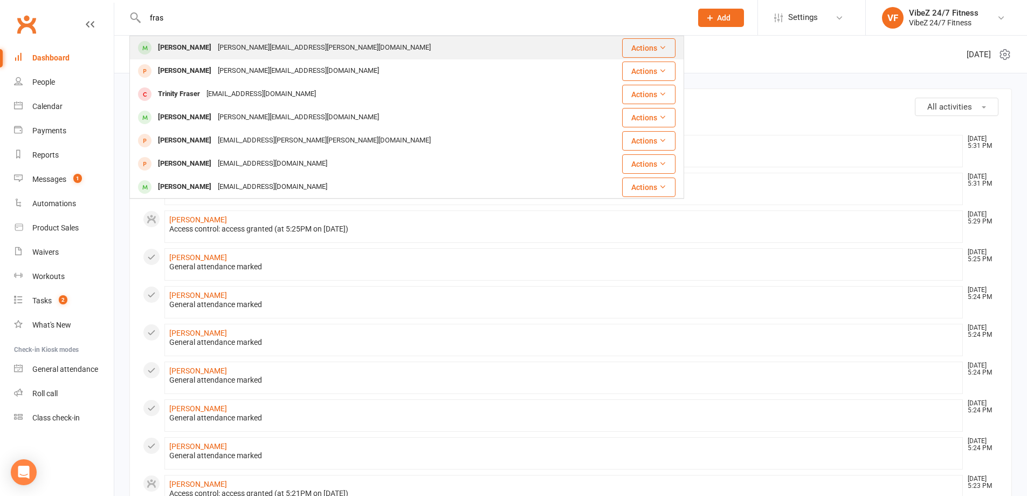
type input "fras"
click at [220, 42] on div "fraser.ewan@hotmail.com" at bounding box center [325, 48] width 220 height 16
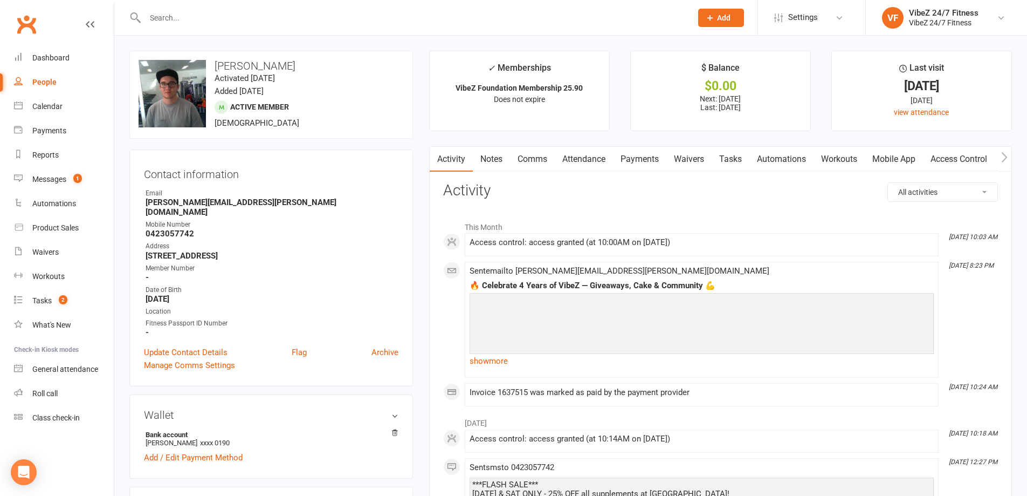
click at [508, 158] on link "Notes" at bounding box center [491, 159] width 37 height 25
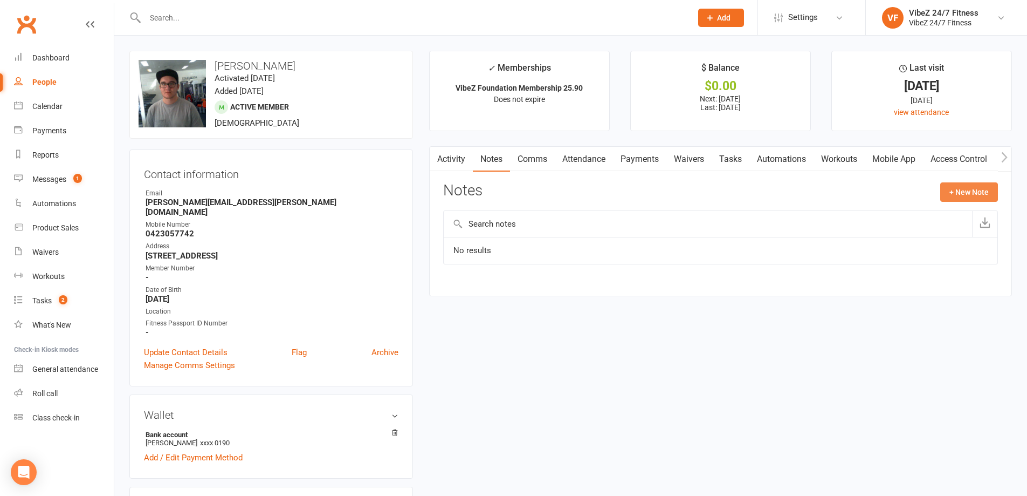
click at [961, 192] on button "+ New Note" at bounding box center [970, 191] width 58 height 19
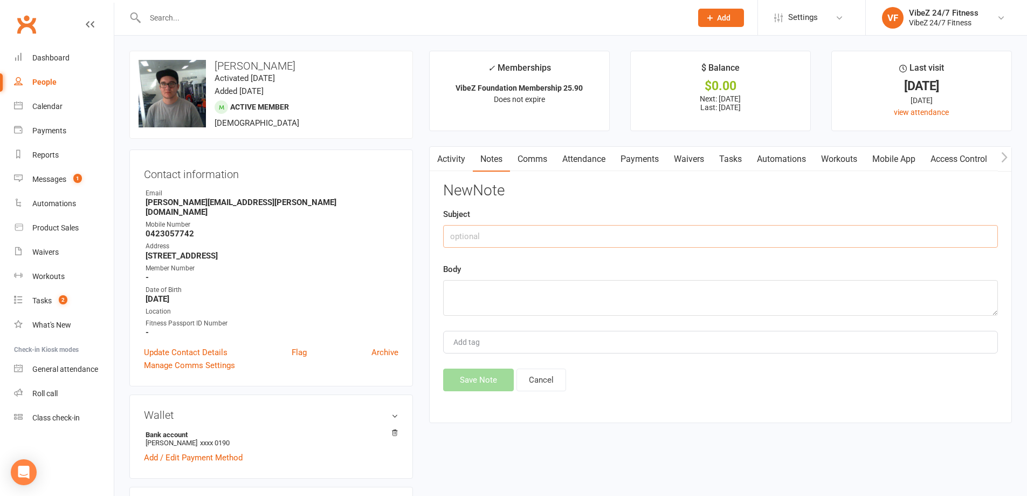
click at [575, 243] on input "text" at bounding box center [720, 236] width 555 height 23
type input "13/10 - Grabbed a T-shirt"
type textarea "F"
type textarea "Grabbed a T-Shirt - SS"
click at [463, 378] on button "Save Note" at bounding box center [478, 379] width 71 height 23
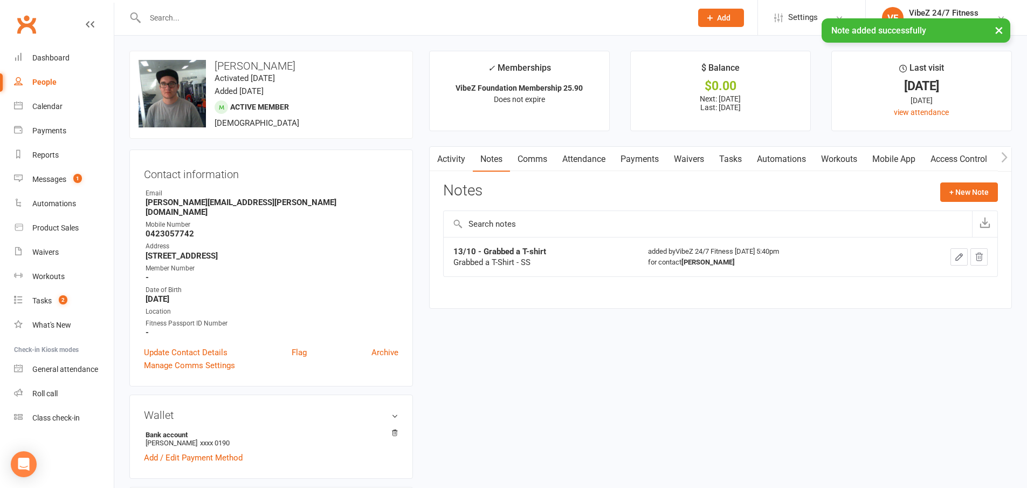
click at [617, 152] on link "Payments" at bounding box center [639, 159] width 53 height 25
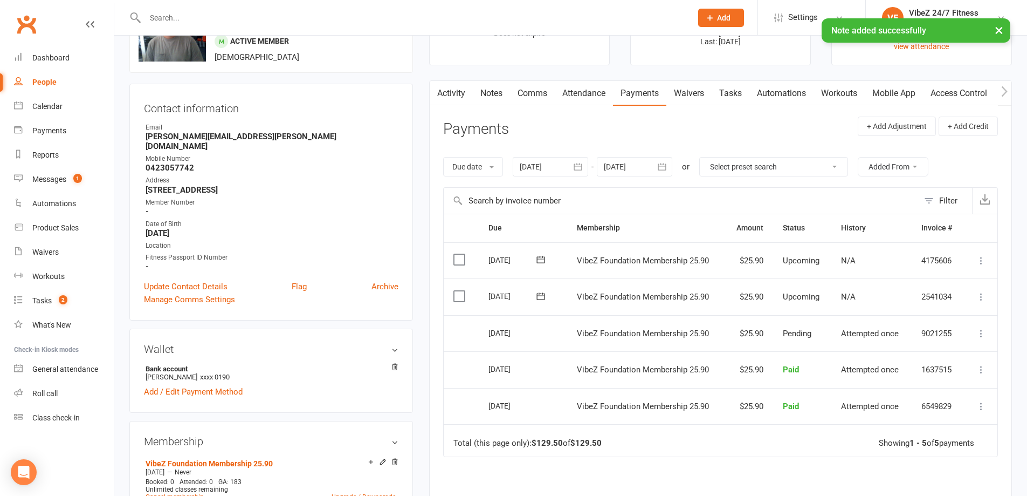
scroll to position [162, 0]
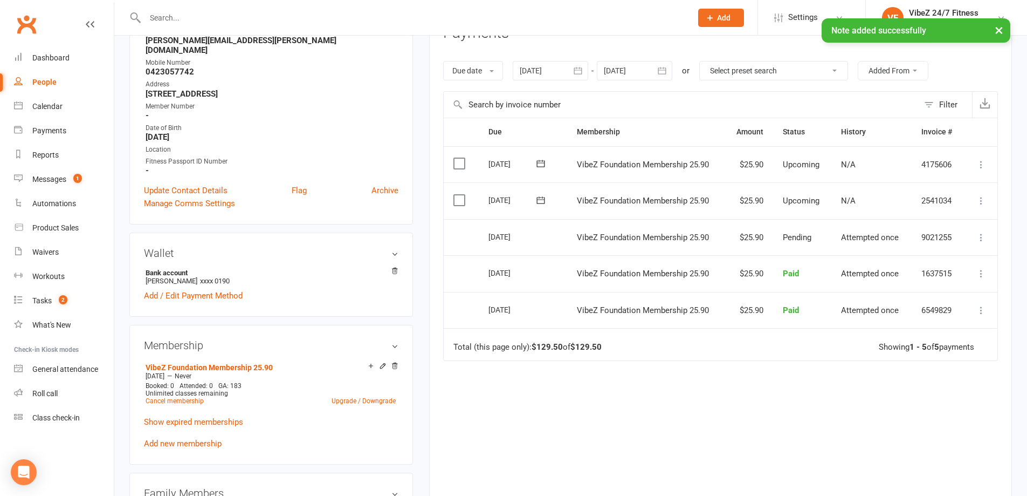
click at [985, 238] on icon at bounding box center [981, 237] width 11 height 11
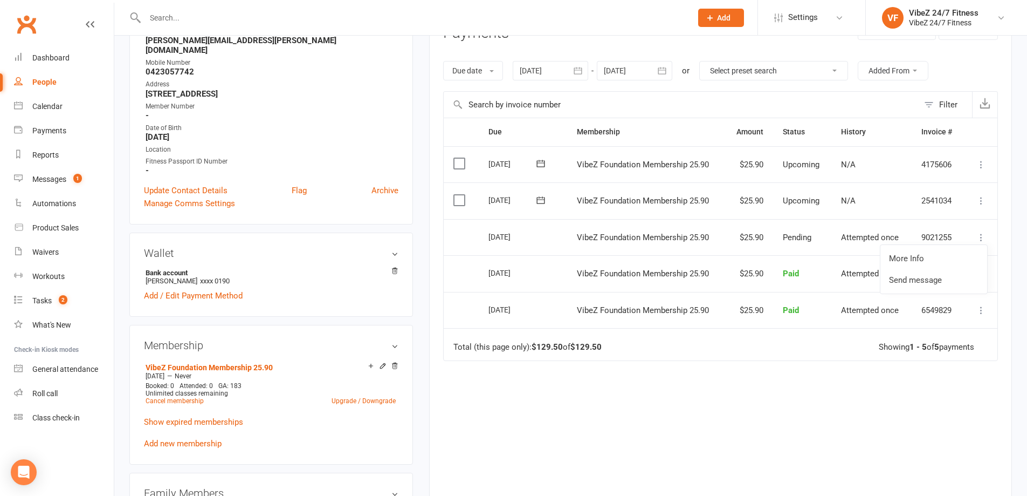
click at [980, 199] on icon at bounding box center [981, 200] width 11 height 11
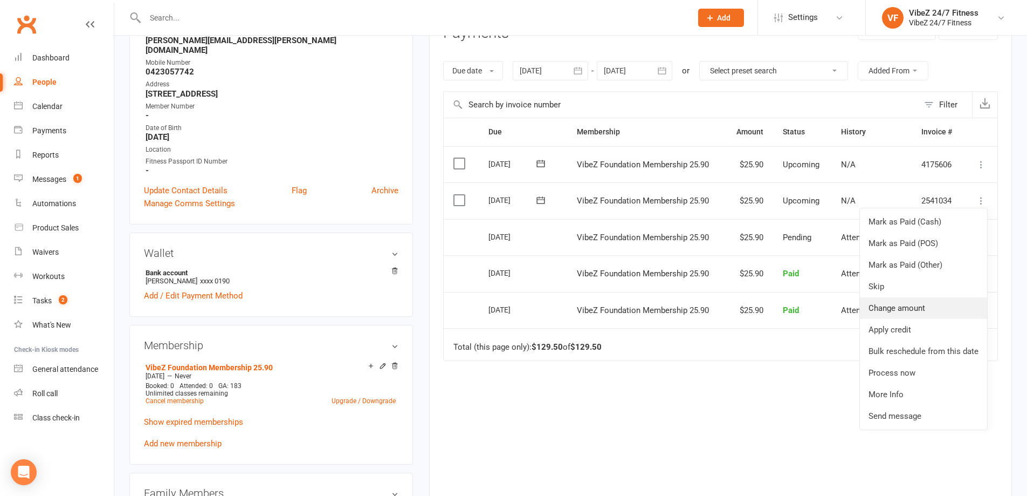
click at [914, 303] on link "Change amount" at bounding box center [923, 308] width 127 height 22
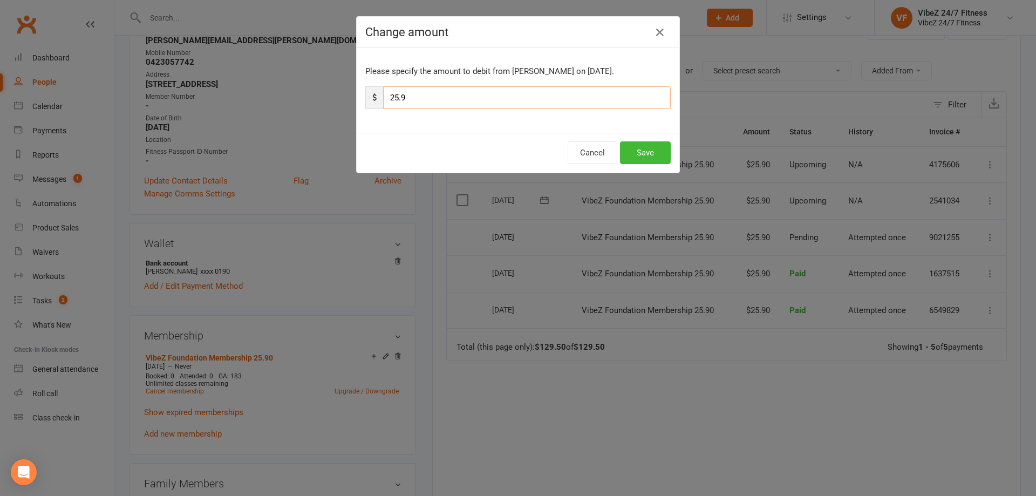
click at [419, 96] on input "25.9" at bounding box center [526, 97] width 287 height 23
type input "55.9"
click at [623, 147] on button "Save" at bounding box center [645, 152] width 51 height 23
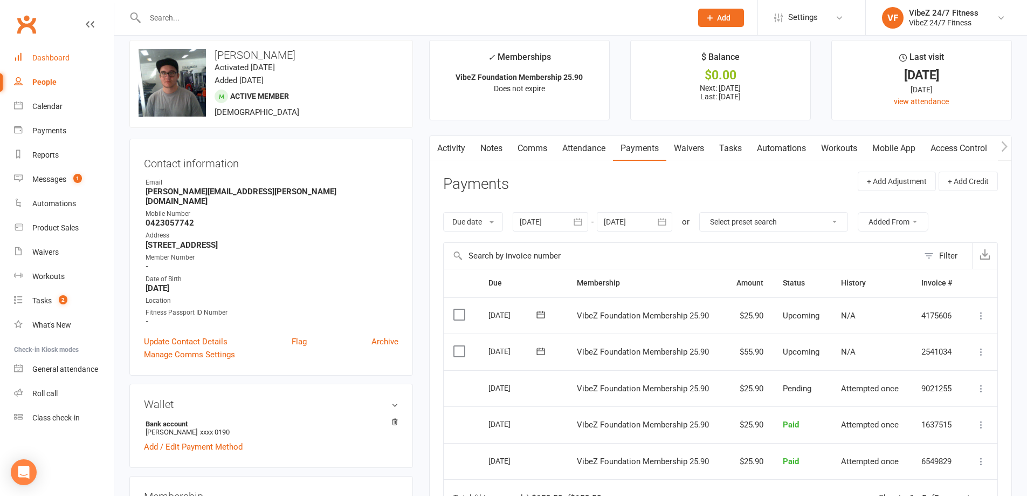
scroll to position [0, 0]
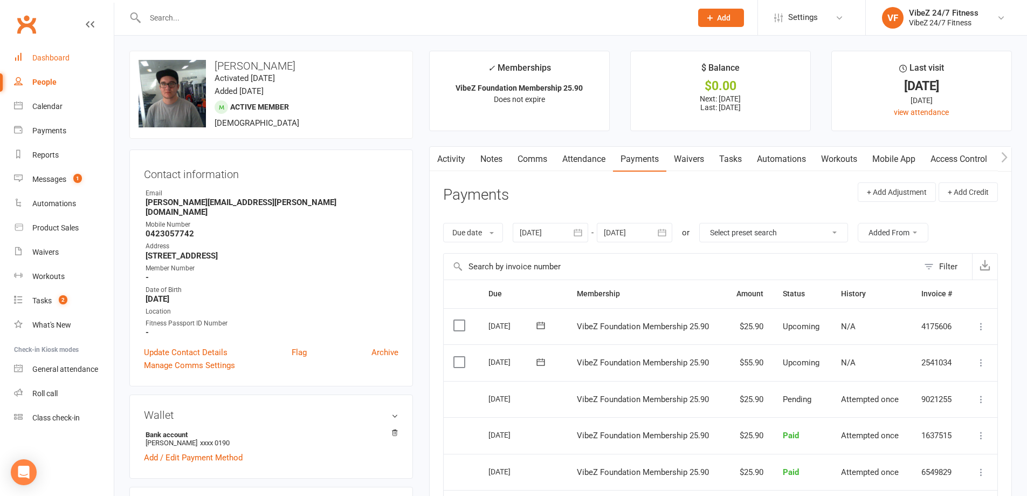
click at [77, 60] on link "Dashboard" at bounding box center [64, 58] width 100 height 24
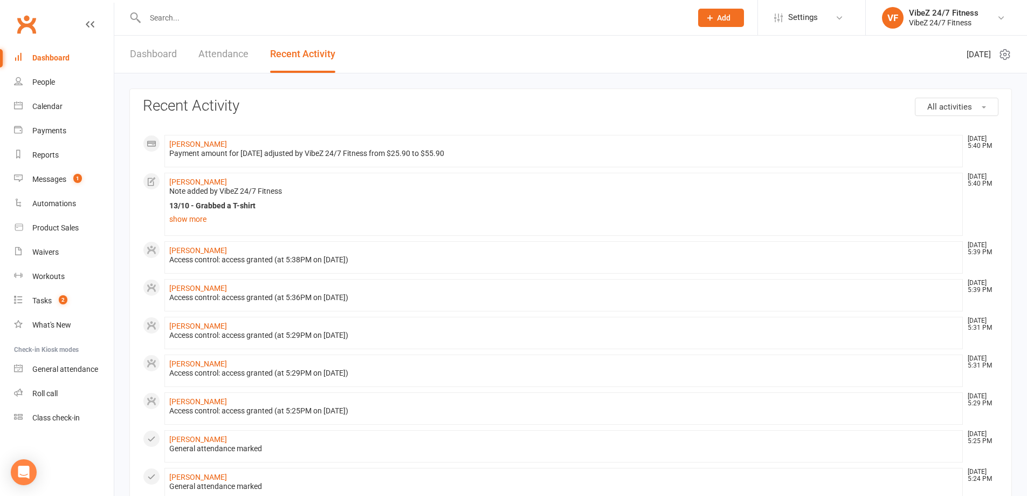
click at [176, 47] on link "Dashboard" at bounding box center [153, 54] width 47 height 37
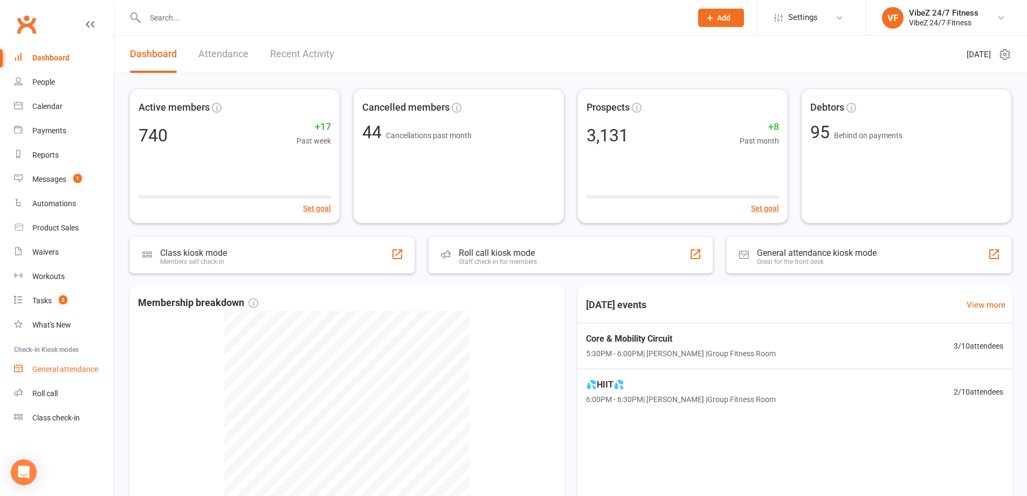
click at [70, 364] on link "General attendance" at bounding box center [64, 369] width 100 height 24
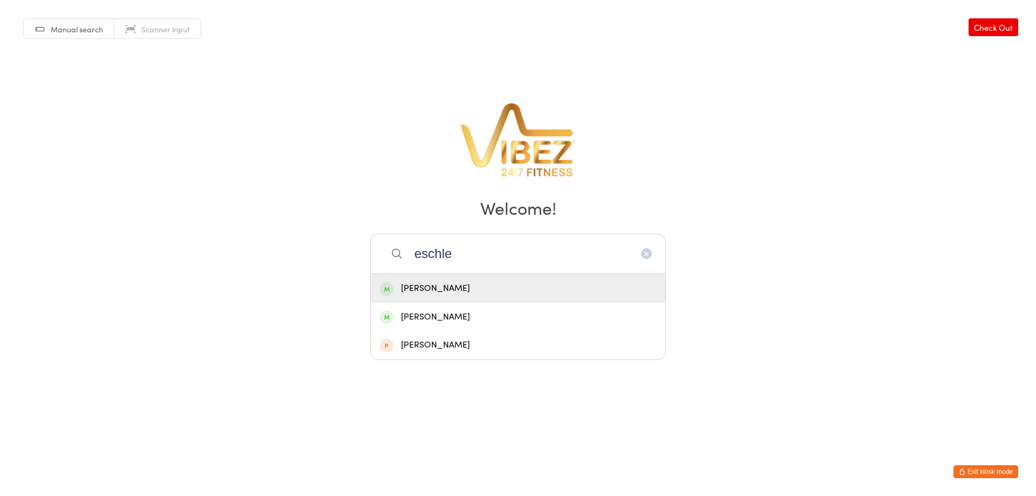
type input "eschle"
click at [441, 292] on div "[PERSON_NAME]" at bounding box center [518, 288] width 276 height 15
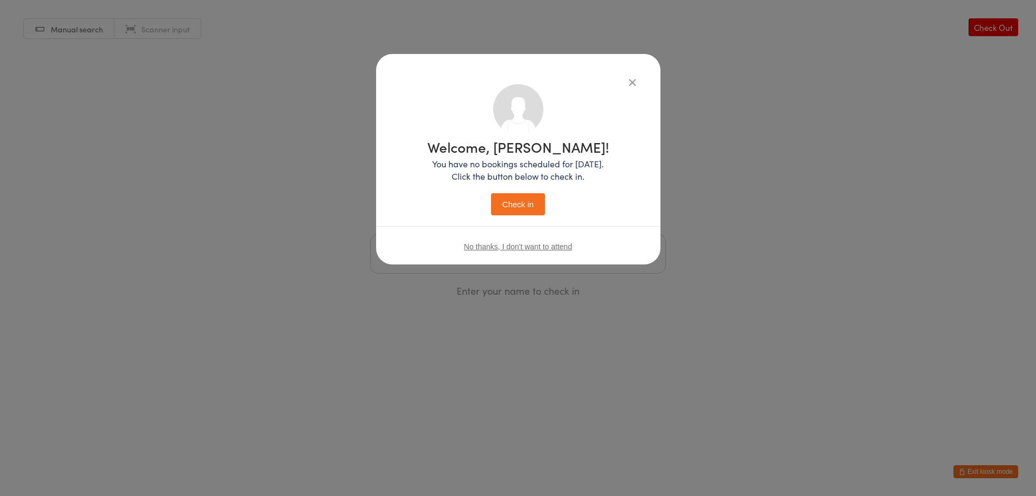
click at [510, 211] on button "Check in" at bounding box center [518, 204] width 54 height 22
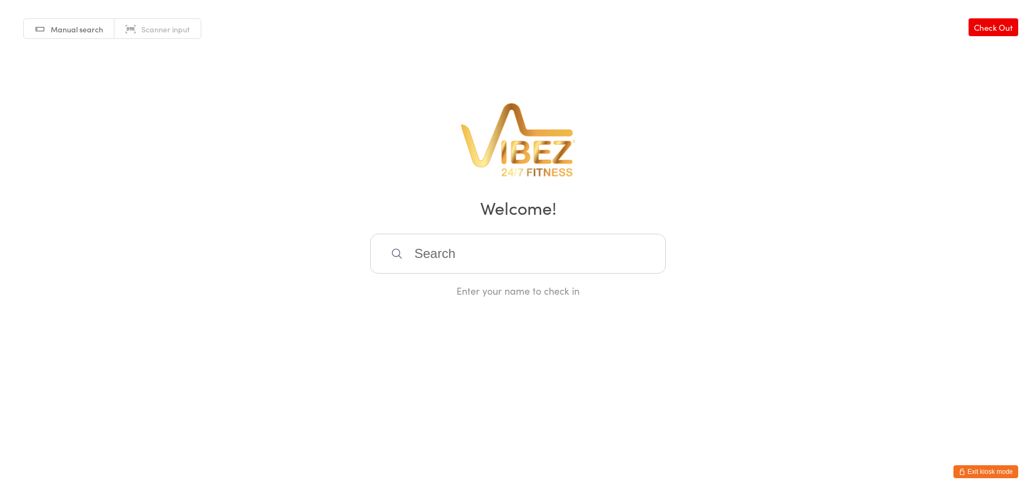
click at [995, 477] on button "Exit kiosk mode" at bounding box center [985, 471] width 65 height 13
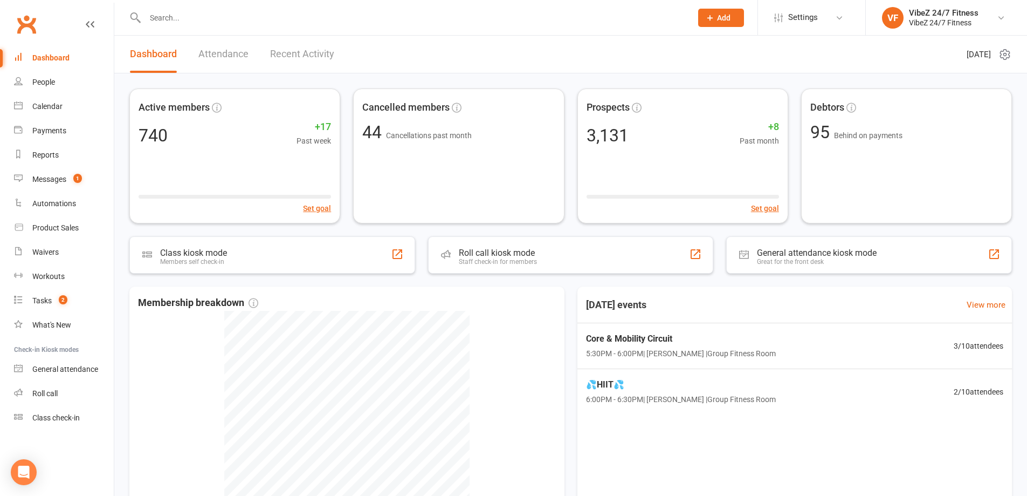
click at [291, 65] on link "Recent Activity" at bounding box center [302, 54] width 64 height 37
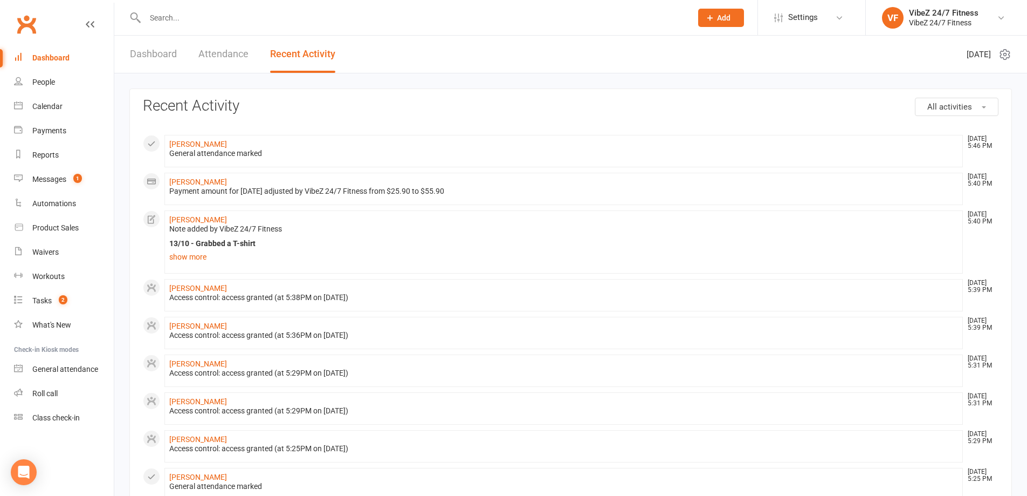
click at [168, 57] on link "Dashboard" at bounding box center [153, 54] width 47 height 37
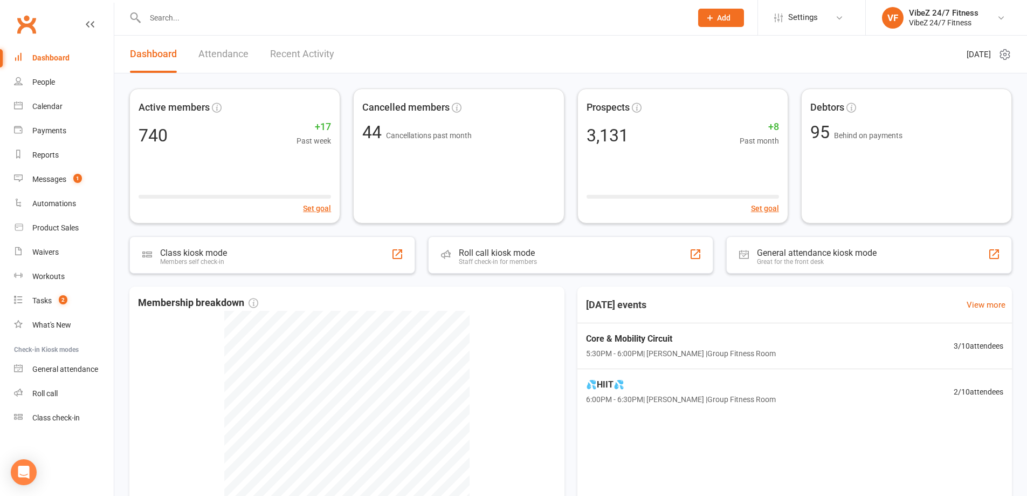
click at [174, 21] on input "text" at bounding box center [413, 17] width 543 height 15
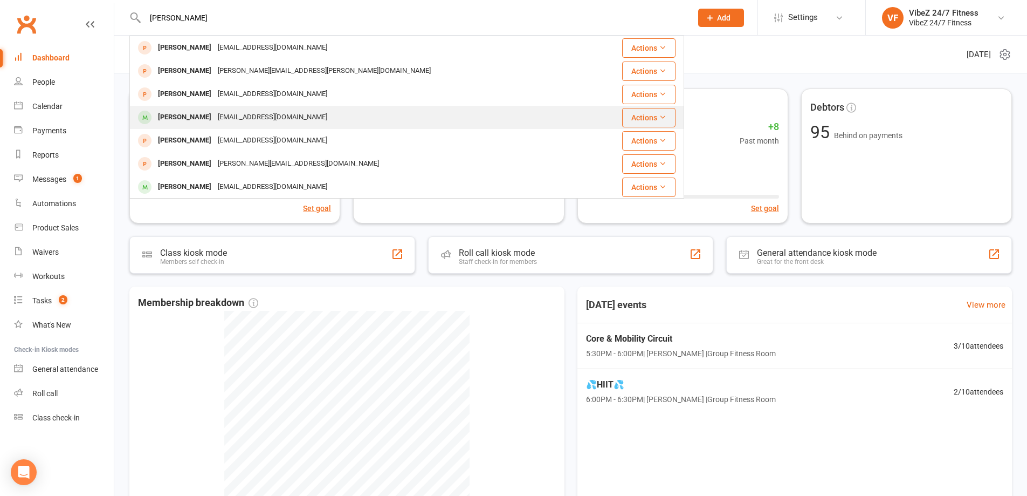
type input "[PERSON_NAME]"
click at [229, 109] on div "[EMAIL_ADDRESS][DOMAIN_NAME]" at bounding box center [273, 117] width 116 height 16
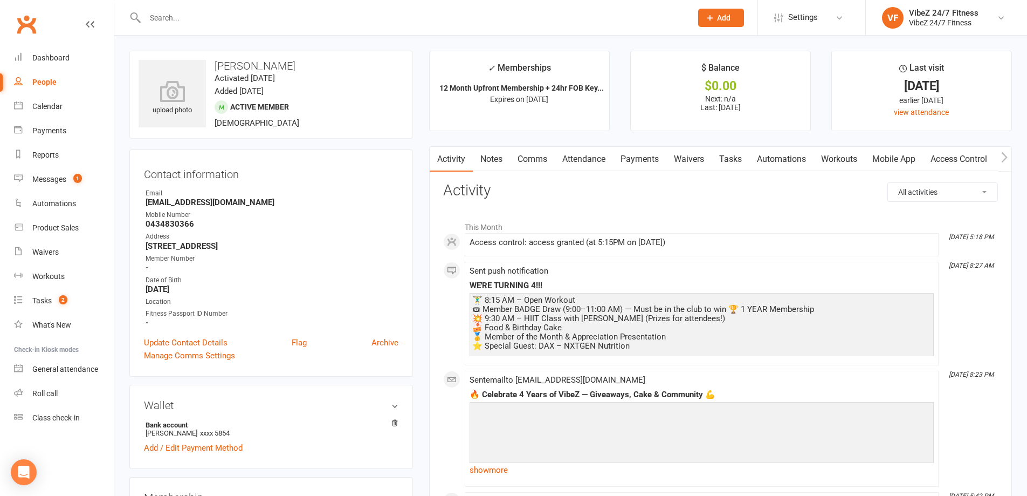
click at [899, 159] on link "Mobile App" at bounding box center [894, 159] width 58 height 25
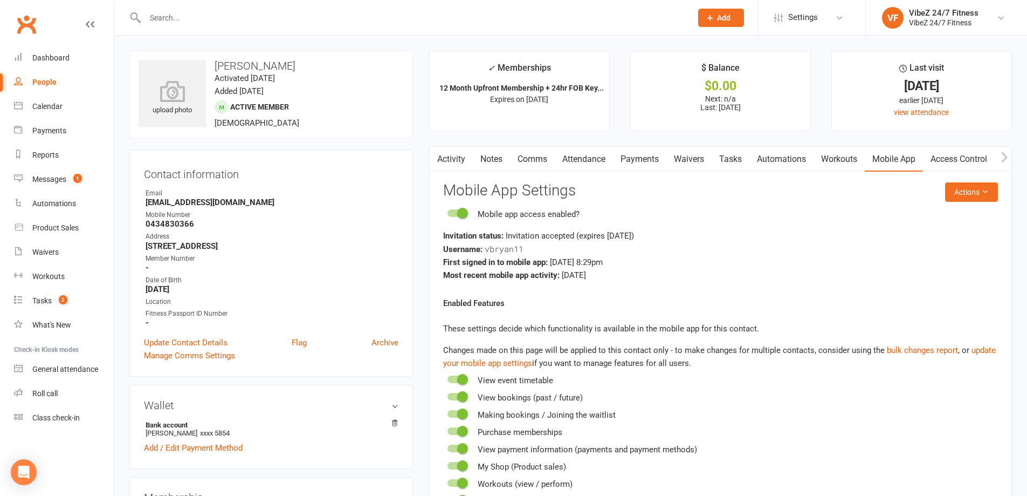
click at [986, 203] on react-component "Actions Mobile App Settings Mobile app access enabled? Invitation status: Invit…" at bounding box center [720, 344] width 555 height 325
click at [979, 193] on button "Actions" at bounding box center [971, 191] width 53 height 19
click at [947, 235] on link "Send invitation SMS" at bounding box center [936, 238] width 107 height 22
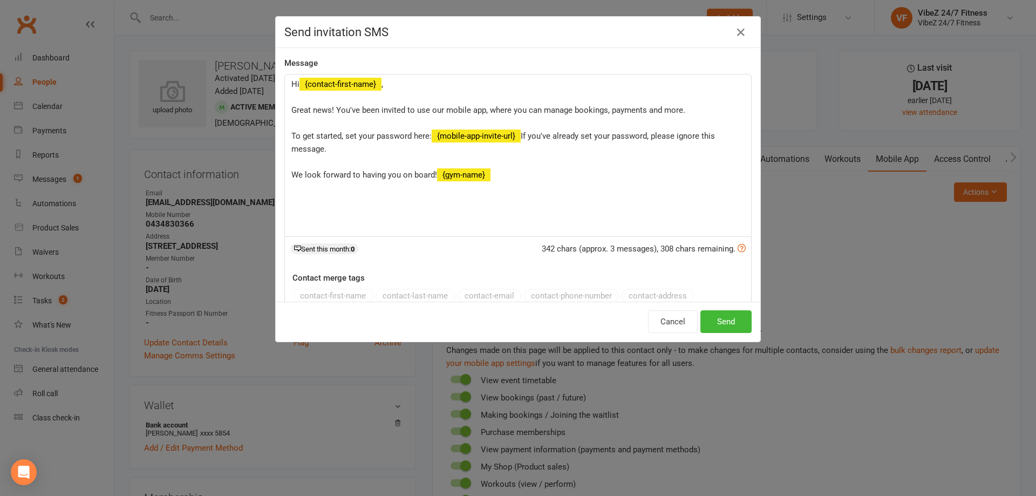
click at [714, 300] on div "contact-first-name contact-last-name contact-email contact-phone-number contact…" at bounding box center [522, 331] width 458 height 84
click at [721, 317] on button "Send" at bounding box center [725, 321] width 51 height 23
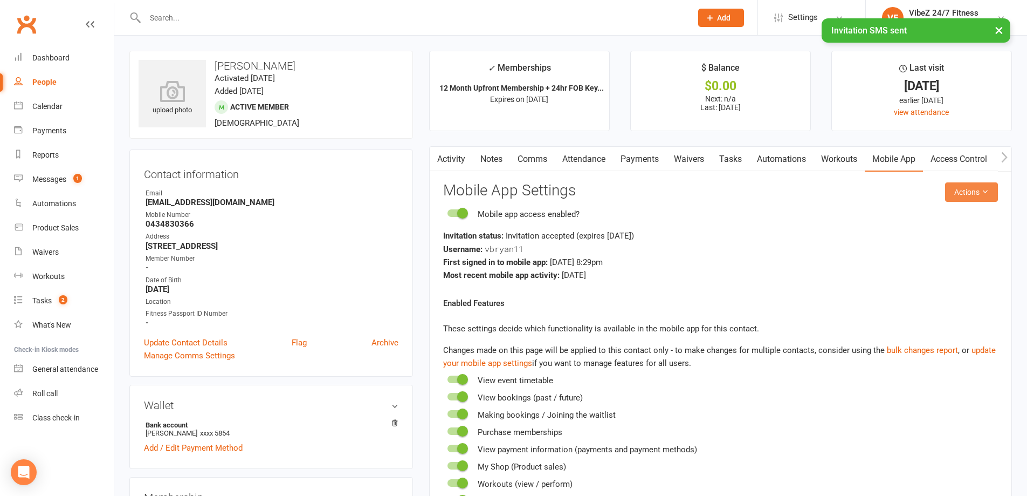
click at [975, 187] on button "Actions" at bounding box center [971, 191] width 53 height 19
click at [917, 213] on link "Send invitation email" at bounding box center [936, 216] width 107 height 22
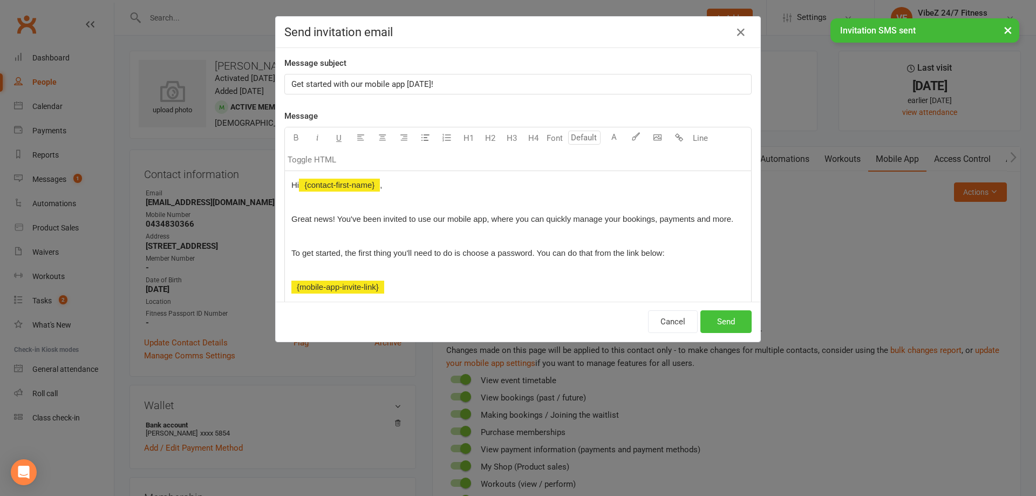
click at [721, 325] on button "Send" at bounding box center [725, 321] width 51 height 23
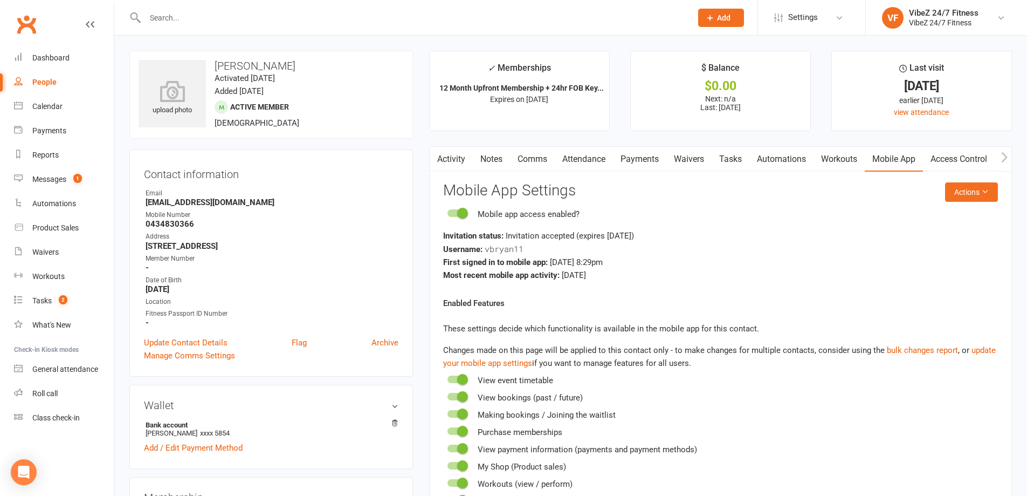
click at [455, 148] on link "Activity" at bounding box center [451, 159] width 43 height 25
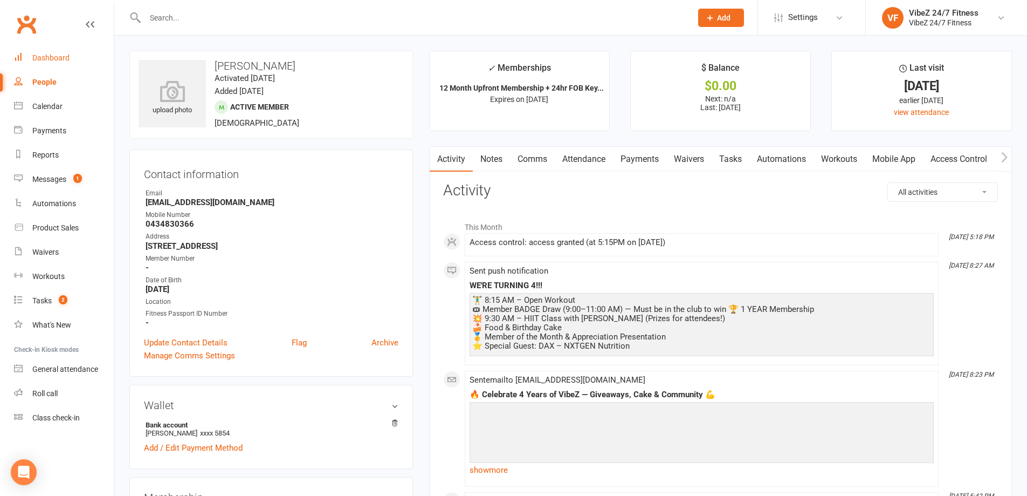
click at [55, 53] on div "Dashboard" at bounding box center [50, 57] width 37 height 9
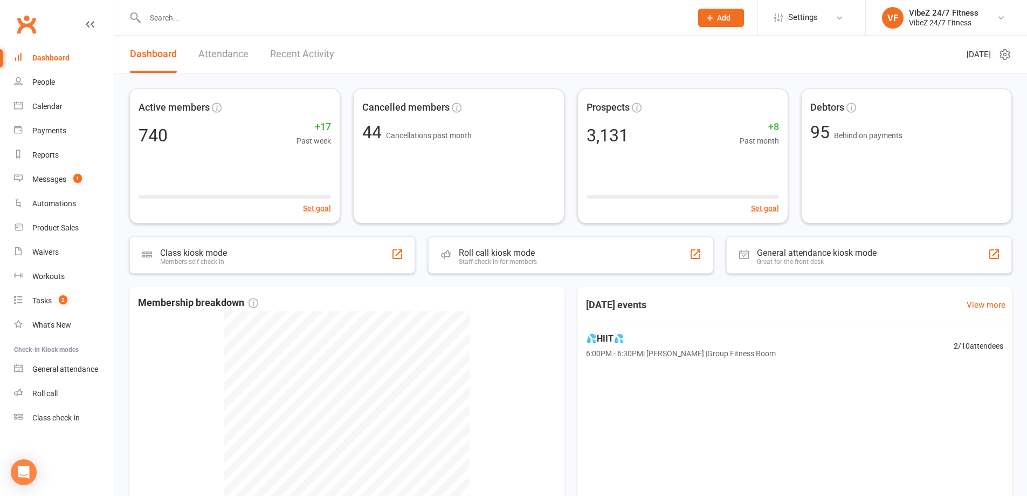
click at [289, 59] on link "Recent Activity" at bounding box center [302, 54] width 64 height 37
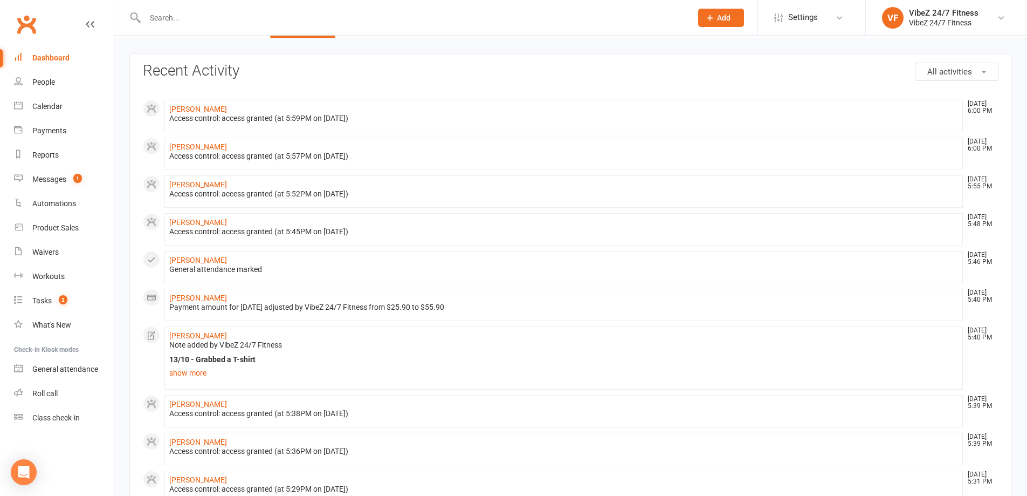
scroll to position [216, 0]
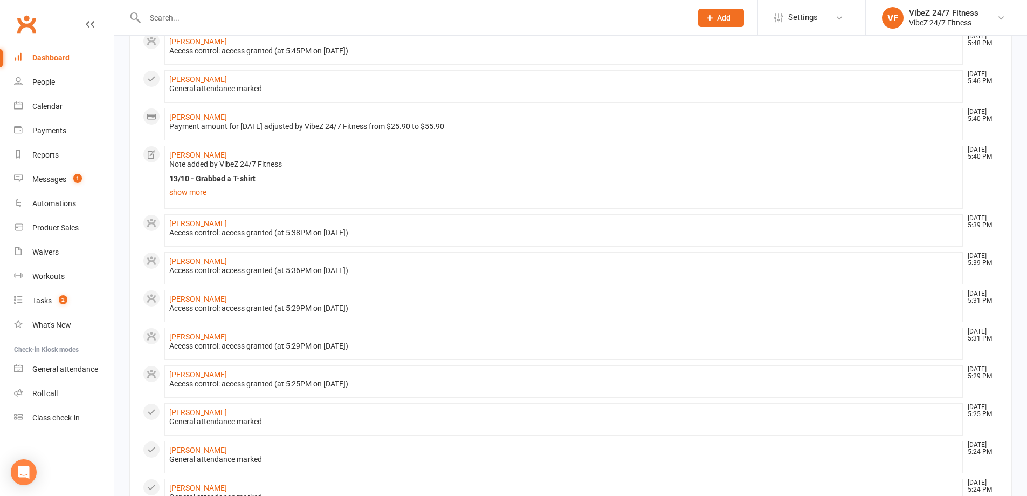
click at [234, 20] on input "text" at bounding box center [413, 17] width 543 height 15
type input "I"
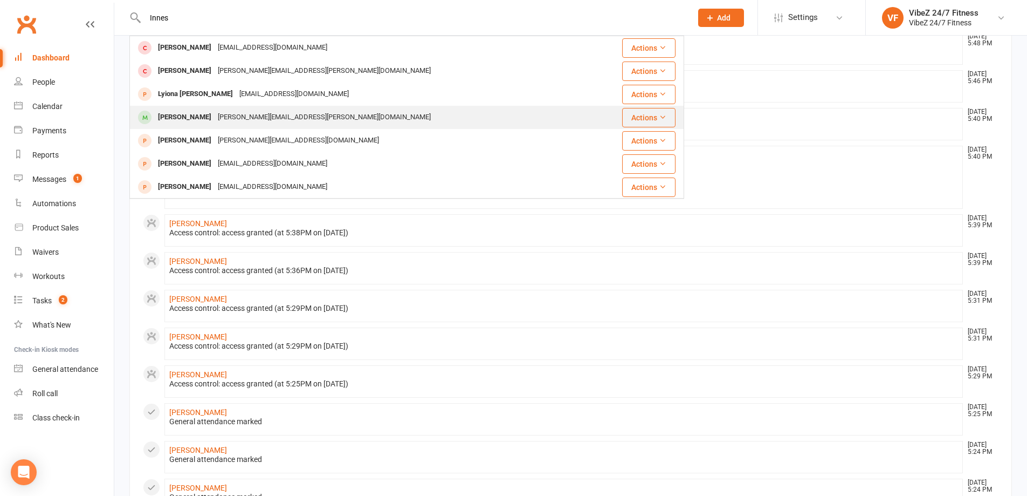
type input "Innes"
click at [215, 115] on div "[PERSON_NAME][EMAIL_ADDRESS][PERSON_NAME][DOMAIN_NAME]" at bounding box center [325, 117] width 220 height 16
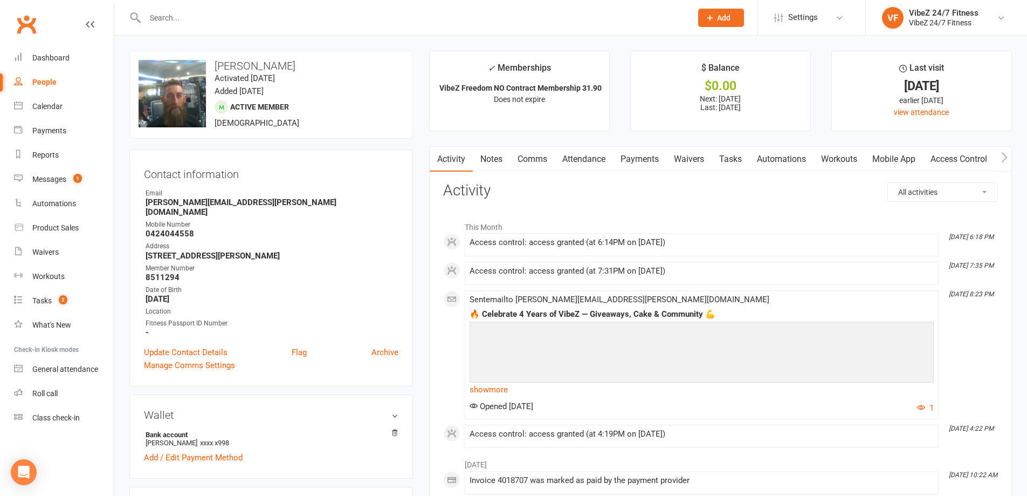
click at [963, 166] on link "Access Control" at bounding box center [959, 159] width 72 height 25
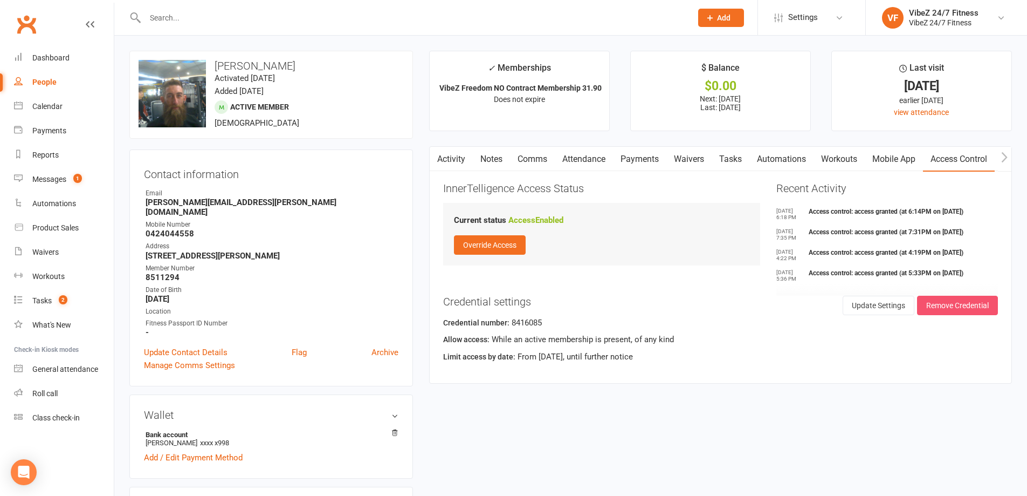
click at [947, 303] on button "Remove Credential" at bounding box center [957, 305] width 81 height 19
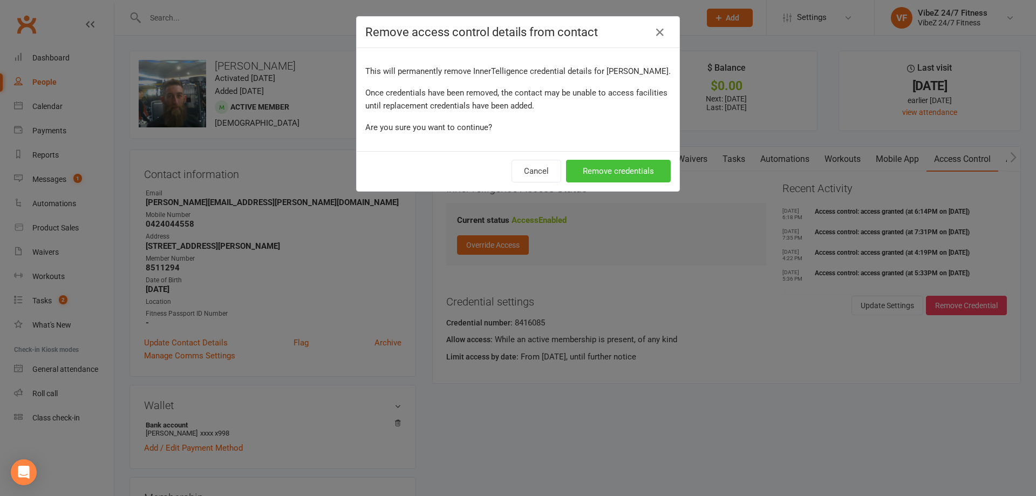
click at [608, 168] on button "Remove credentials" at bounding box center [618, 171] width 105 height 23
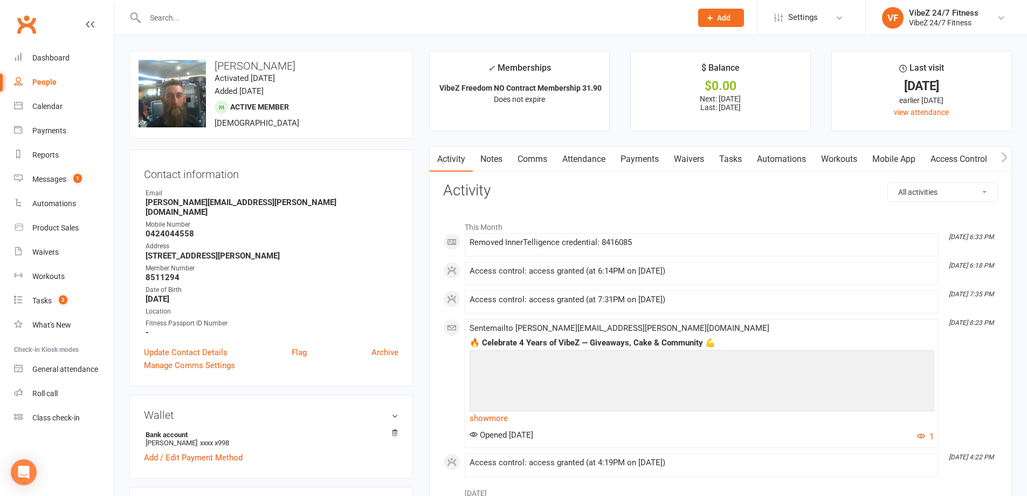
click at [943, 157] on link "Access Control" at bounding box center [959, 159] width 72 height 25
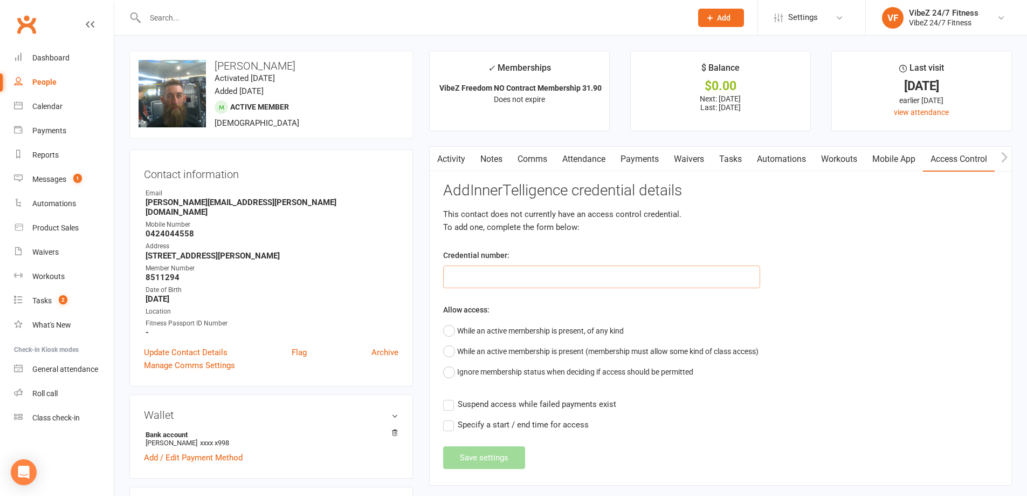
click at [482, 278] on input "text" at bounding box center [601, 276] width 317 height 23
type input "40131"
click at [475, 324] on button "While an active membership is present, of any kind" at bounding box center [533, 330] width 181 height 20
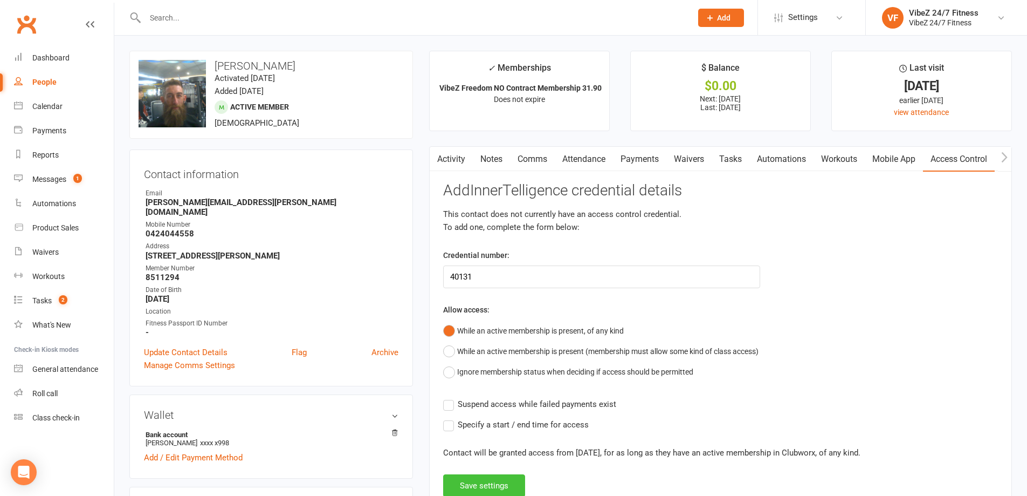
click at [488, 484] on button "Save settings" at bounding box center [484, 485] width 82 height 23
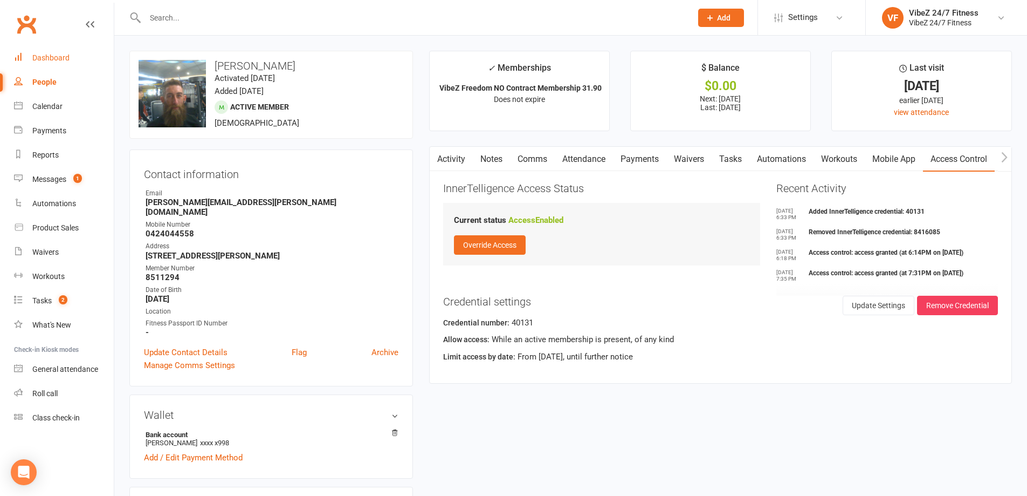
click at [62, 57] on div "Dashboard" at bounding box center [50, 57] width 37 height 9
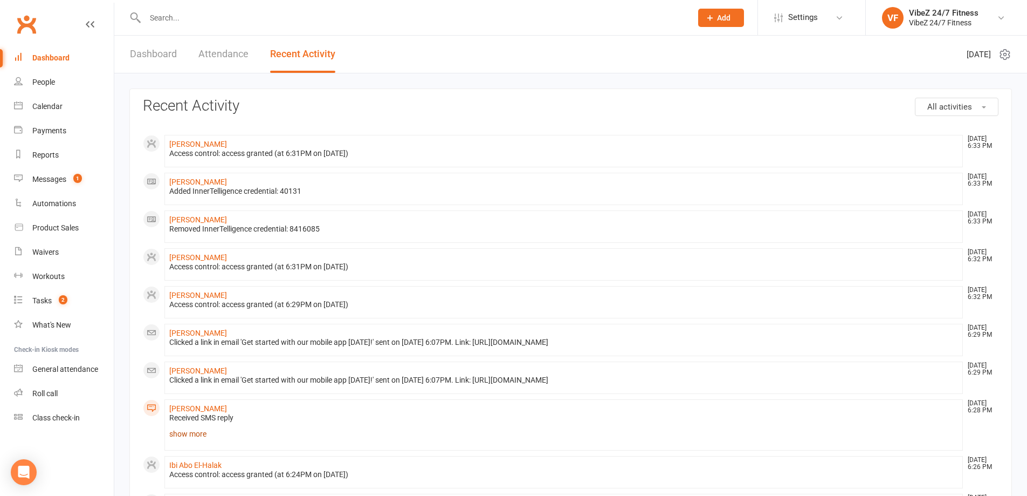
click at [191, 428] on link "show more" at bounding box center [563, 433] width 789 height 15
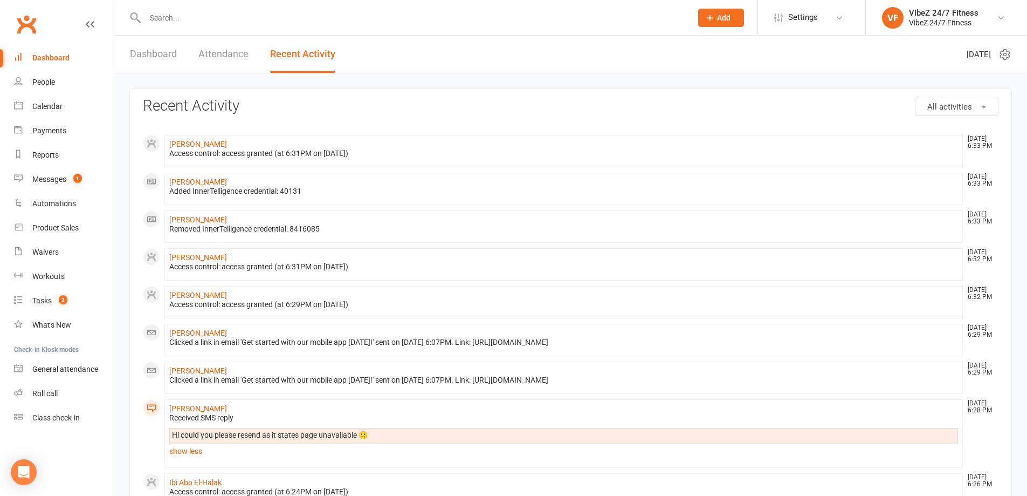
drag, startPoint x: 646, startPoint y: 338, endPoint x: 498, endPoint y: 345, distance: 147.9
click at [498, 345] on div "Clicked a link in email 'Get started with our mobile app today!' sent on 13 Oct…" at bounding box center [563, 342] width 789 height 9
copy div "https://app.clubworx.com/s/x-0XAeLiJ7"
click at [419, 252] on li "Jose luis Postilla kelo Oct 13, 6:32 PM Access control: access granted (at 6:31…" at bounding box center [563, 264] width 799 height 32
click at [67, 372] on div "General attendance" at bounding box center [65, 369] width 66 height 9
